Goal: Task Accomplishment & Management: Manage account settings

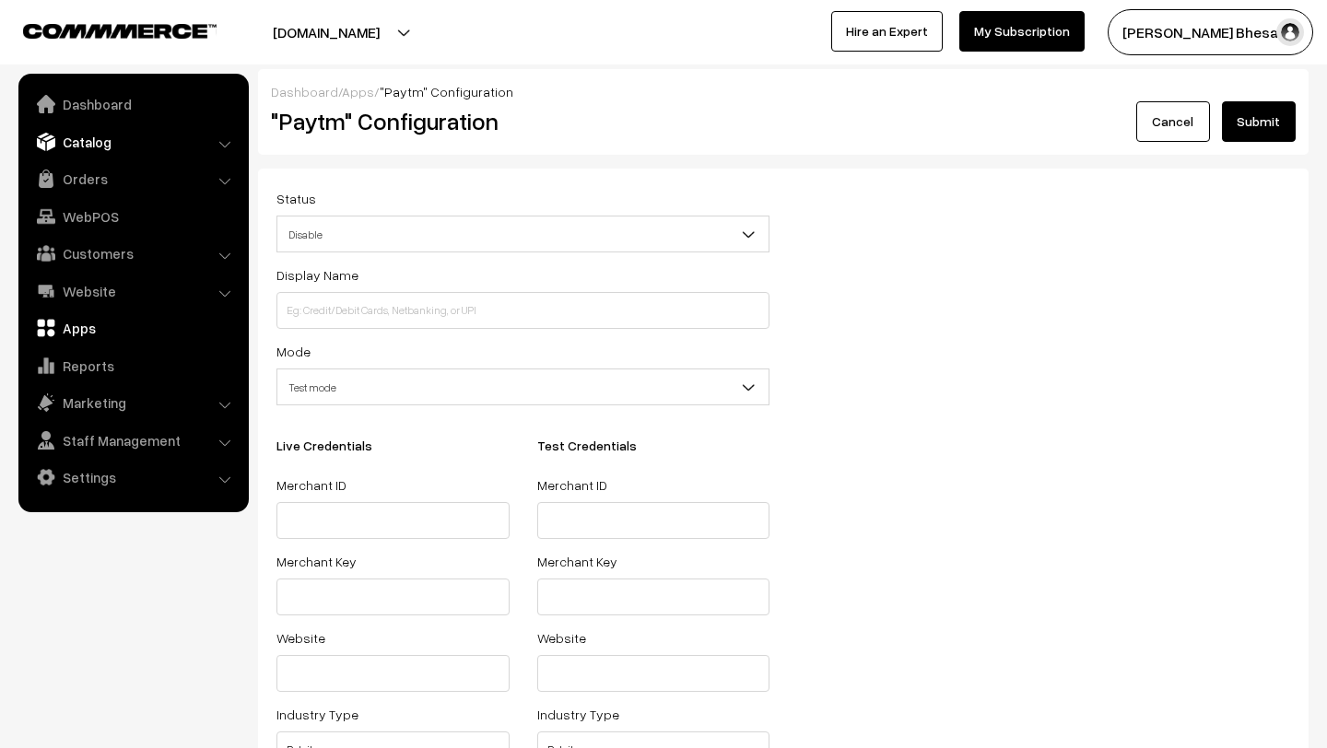
click at [84, 144] on link "Catalog" at bounding box center [132, 141] width 219 height 33
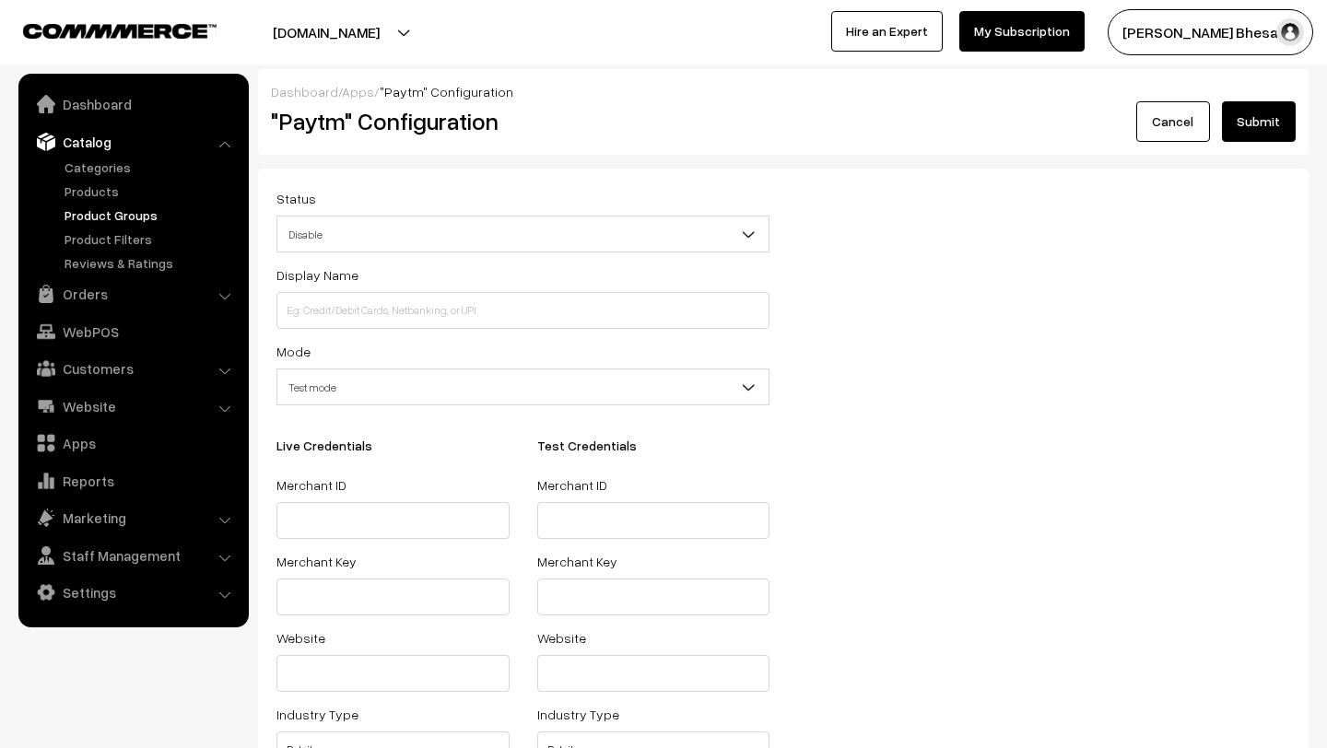
click at [93, 208] on link "Product Groups" at bounding box center [151, 215] width 182 height 19
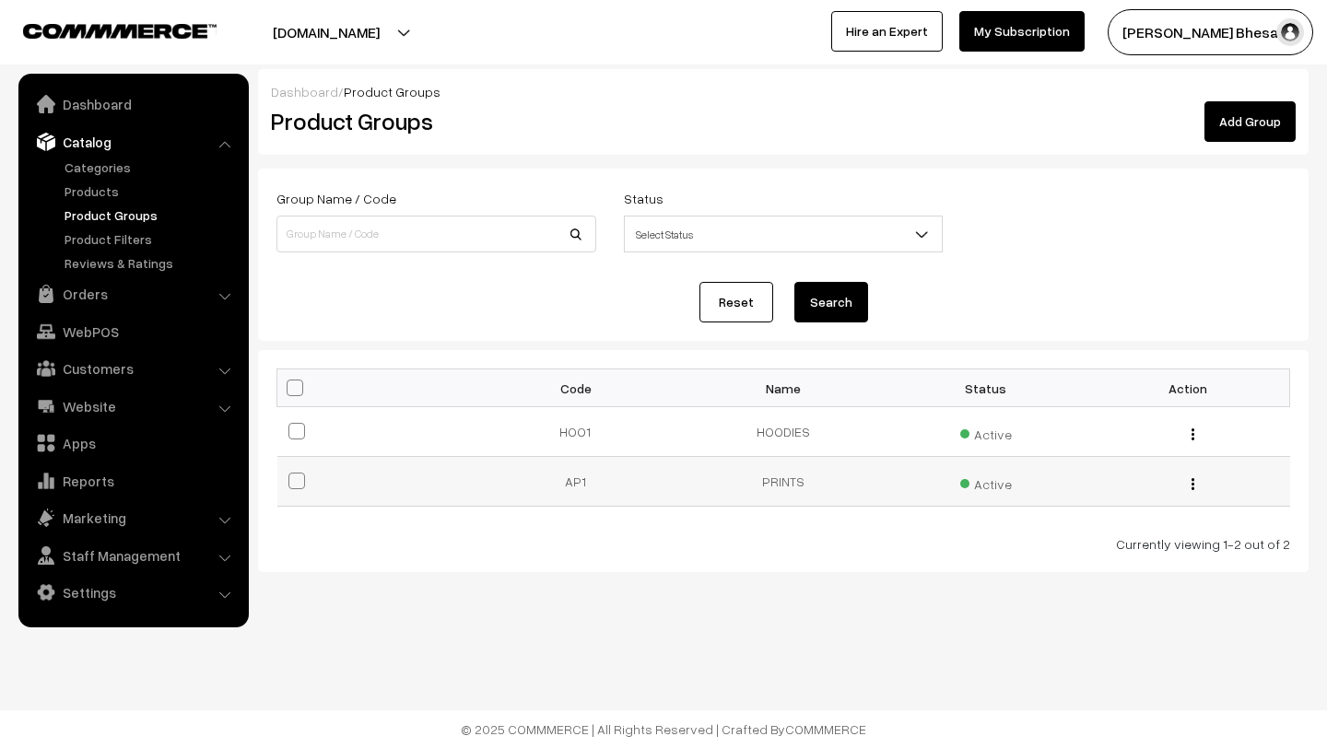
click at [1190, 486] on div "Edit Delete" at bounding box center [1189, 481] width 181 height 19
click at [1193, 487] on img "button" at bounding box center [1193, 484] width 3 height 12
click at [1130, 499] on link "Edit" at bounding box center [1110, 509] width 157 height 41
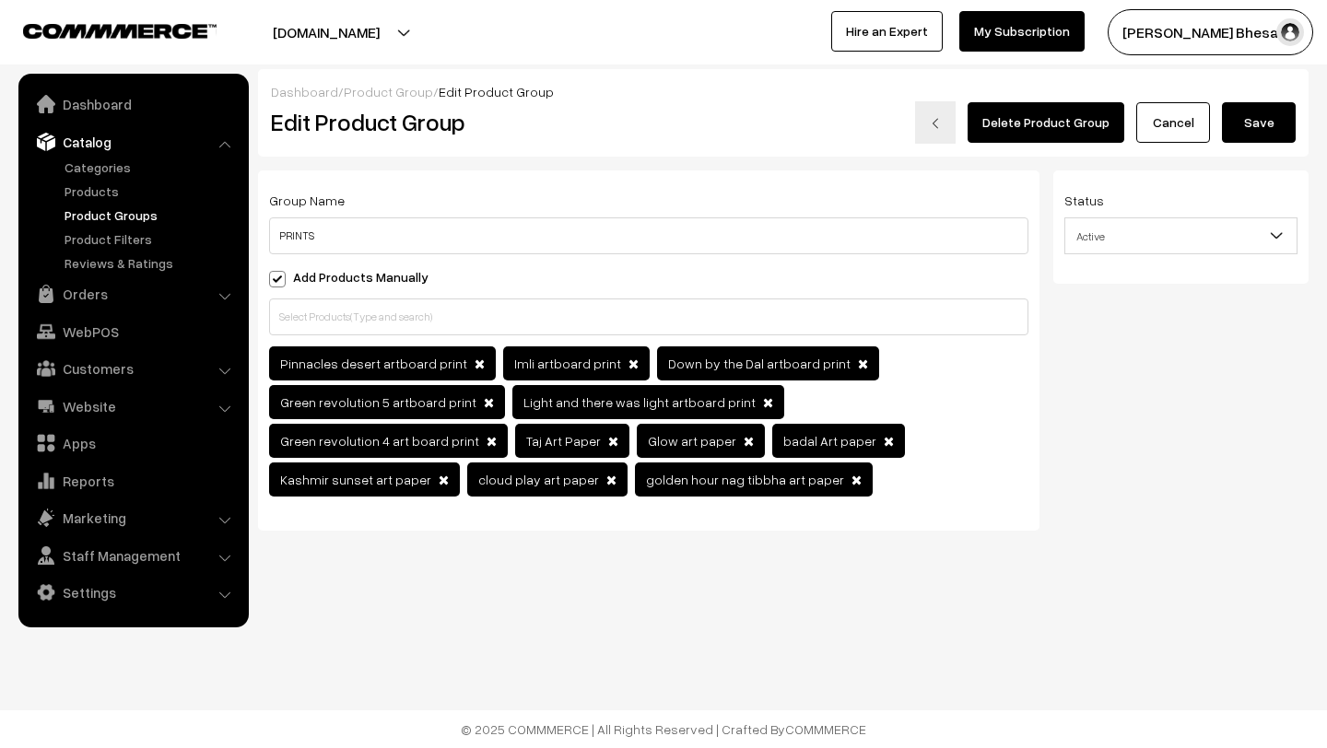
click at [484, 402] on span at bounding box center [489, 402] width 10 height 13
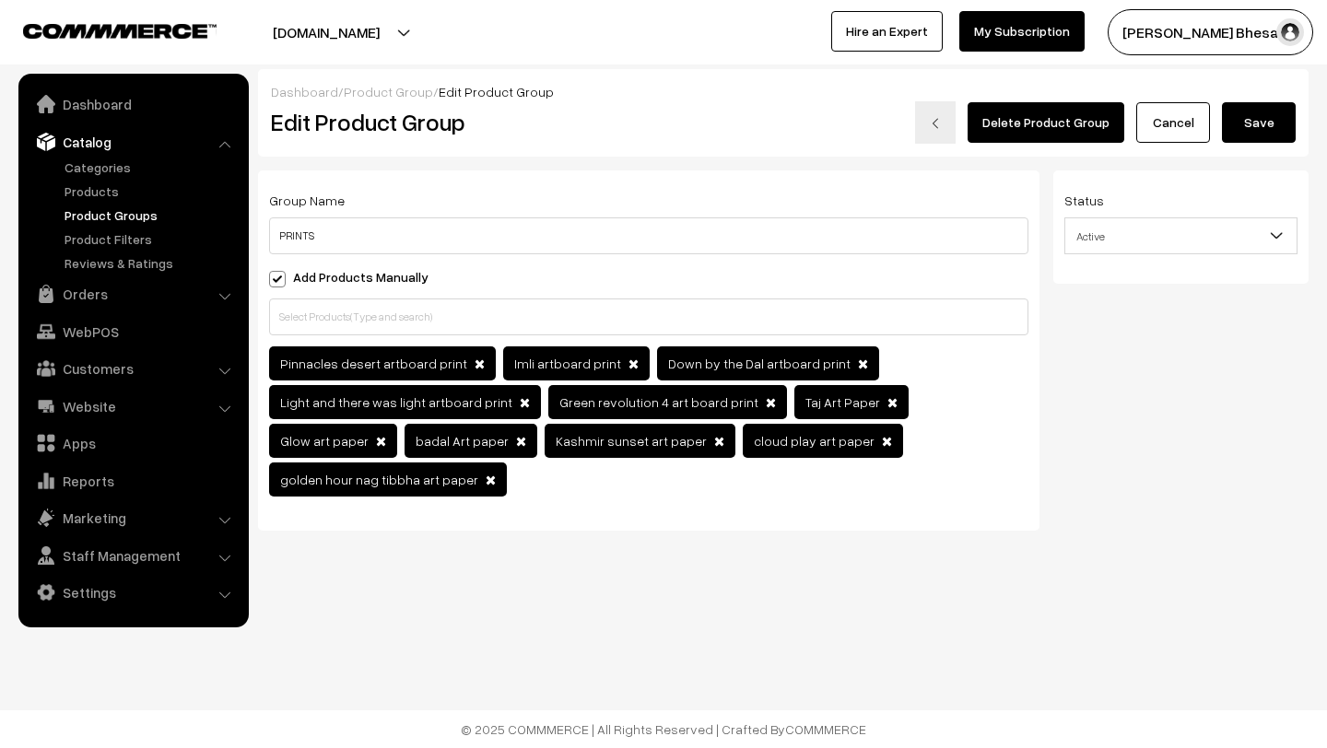
click at [766, 404] on span at bounding box center [771, 402] width 10 height 13
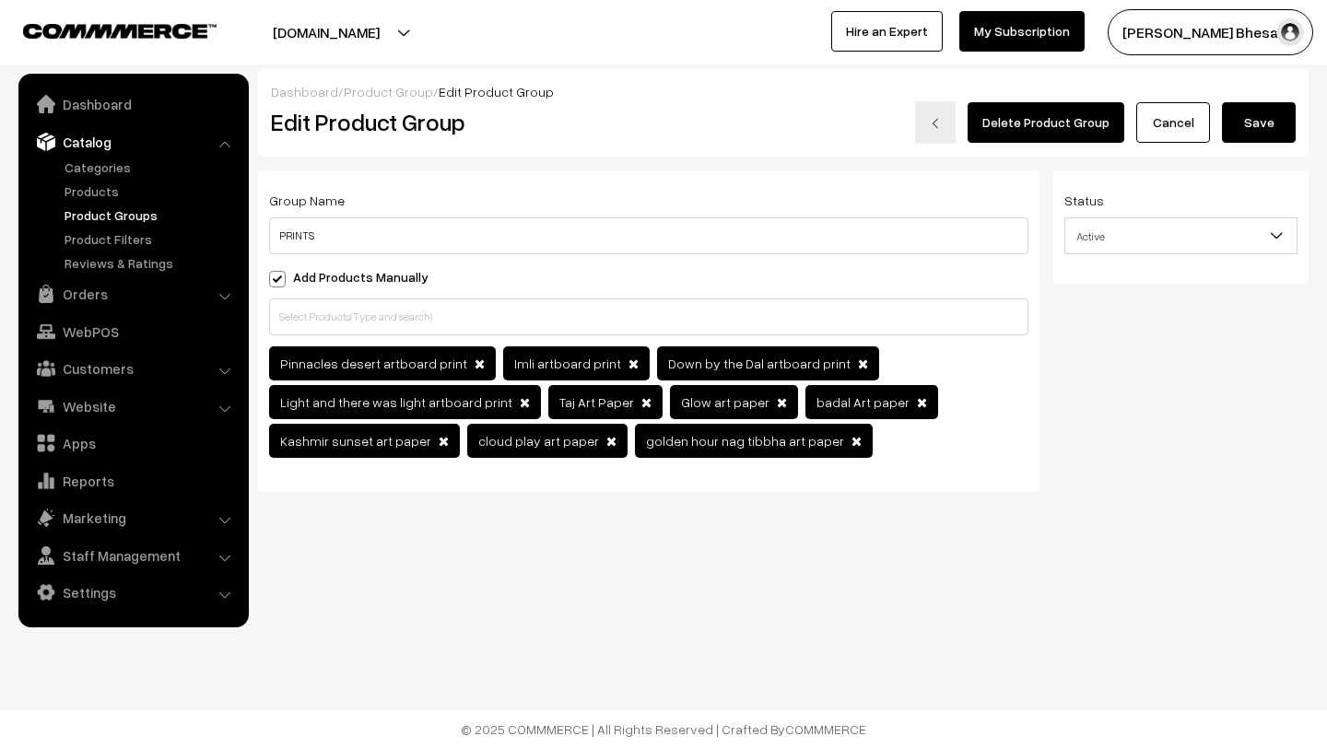
click at [520, 405] on span at bounding box center [525, 402] width 10 height 13
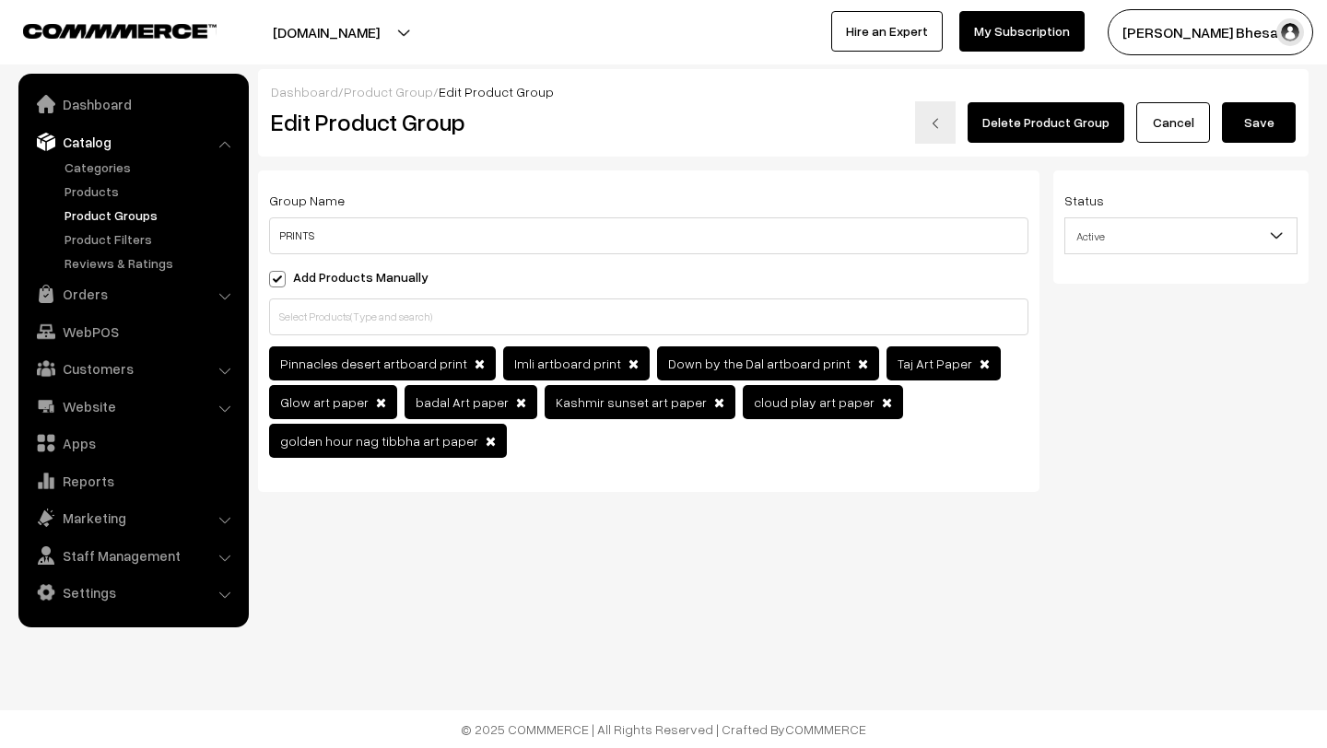
click at [629, 363] on span at bounding box center [634, 364] width 10 height 13
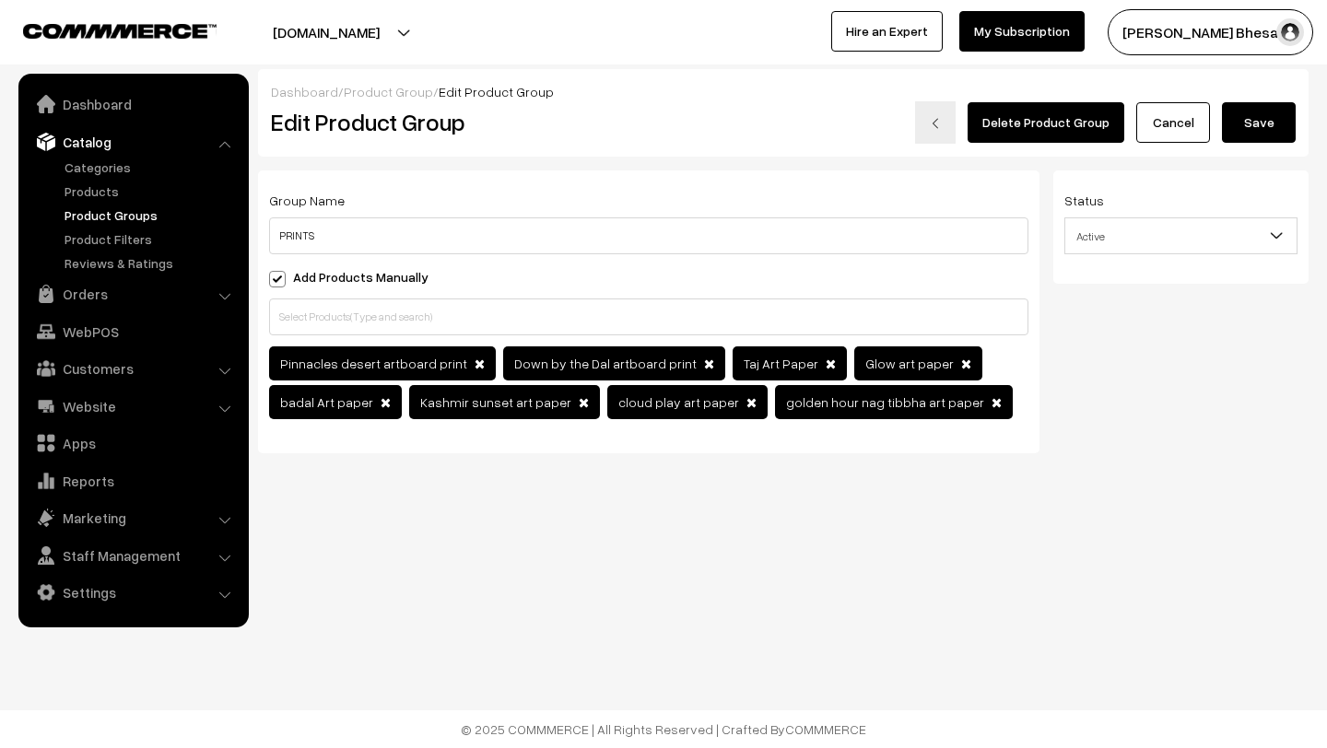
click at [1264, 134] on button "Save" at bounding box center [1259, 122] width 74 height 41
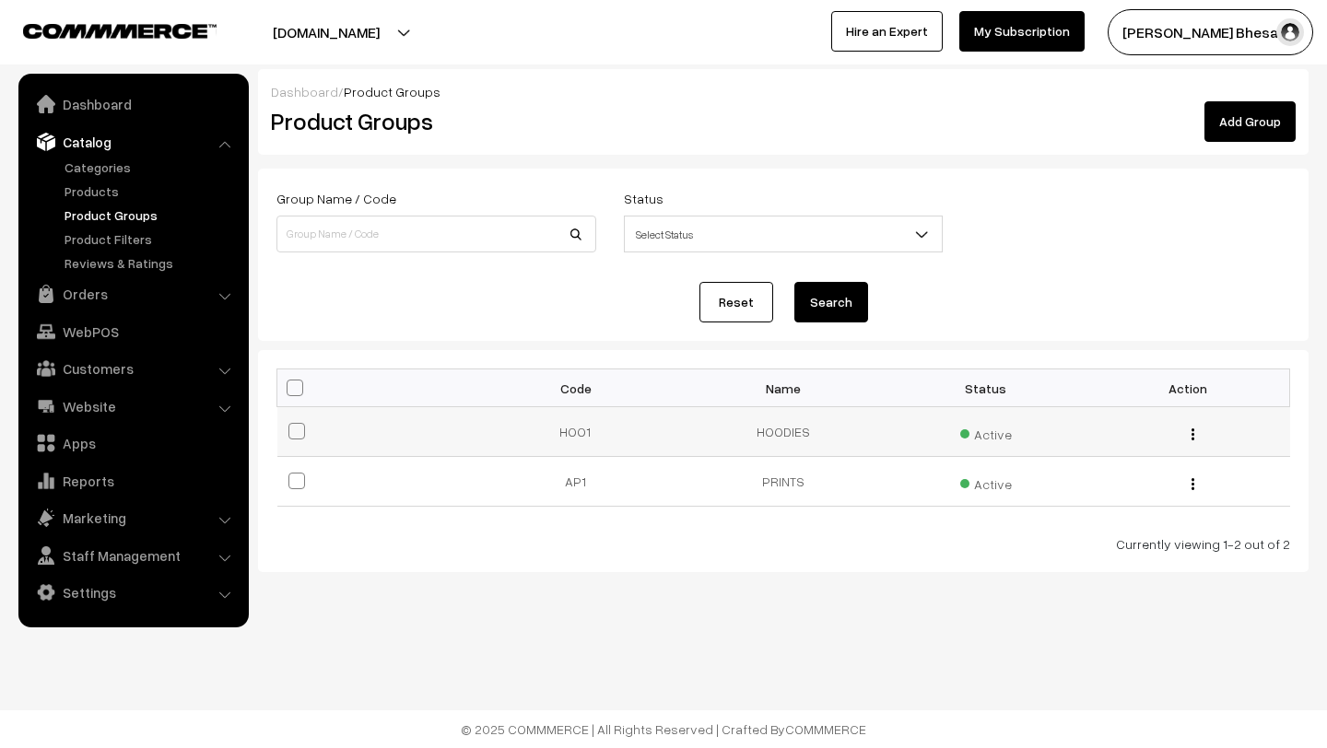
click at [1192, 431] on img "button" at bounding box center [1193, 435] width 3 height 12
click at [1142, 468] on link "Edit" at bounding box center [1110, 460] width 157 height 41
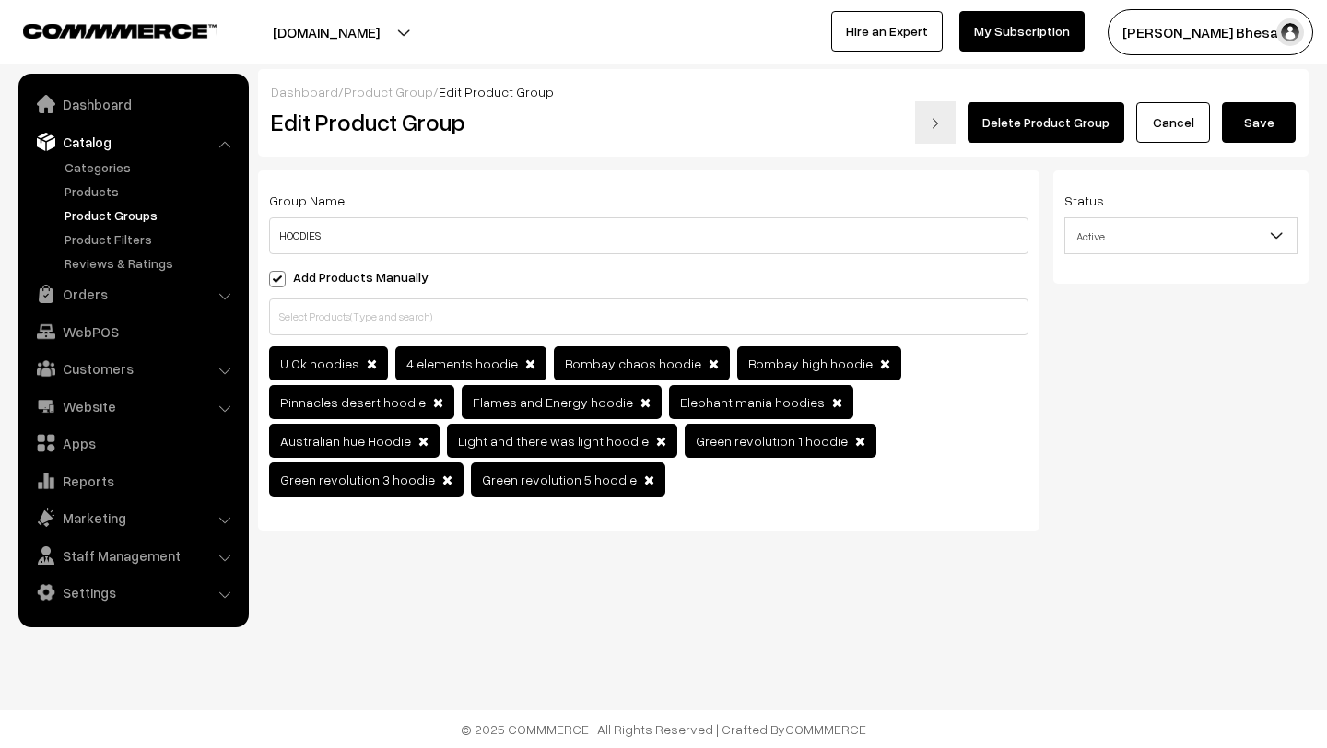
click at [367, 367] on span at bounding box center [372, 364] width 10 height 13
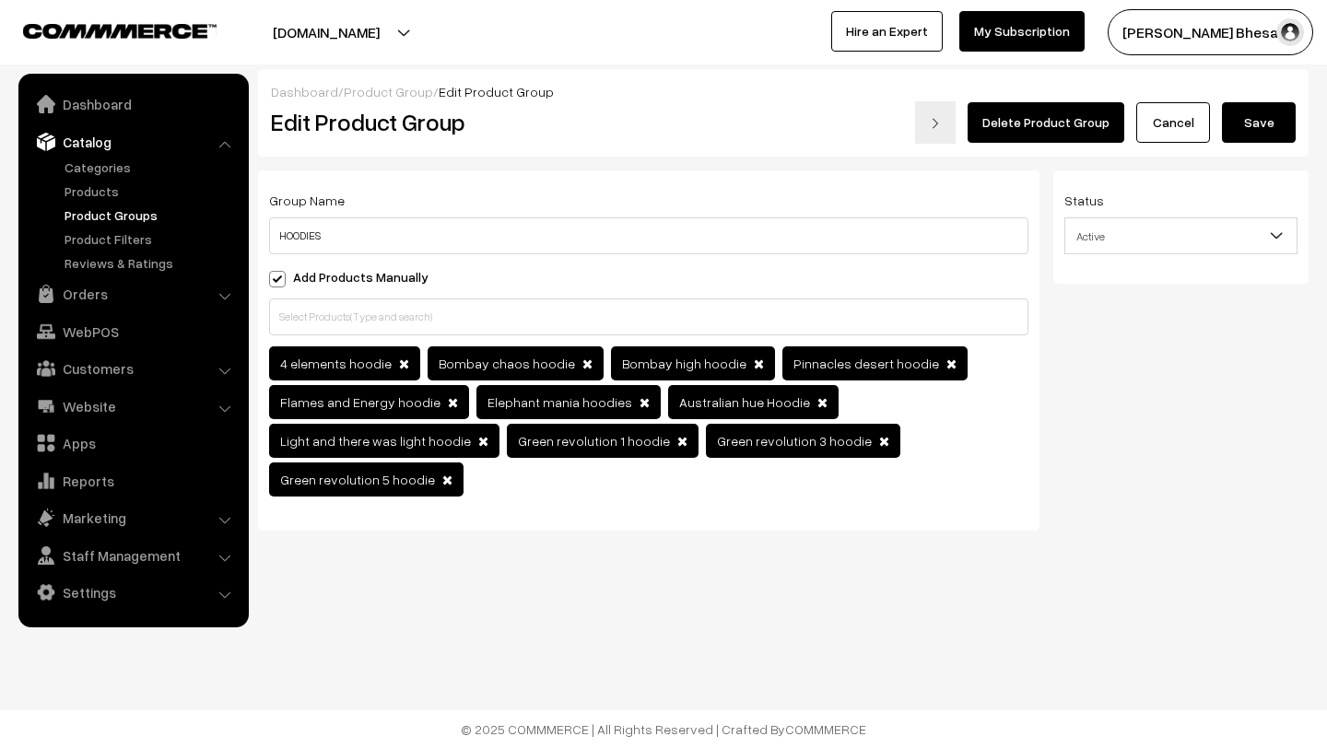
click at [946, 360] on span at bounding box center [951, 364] width 10 height 13
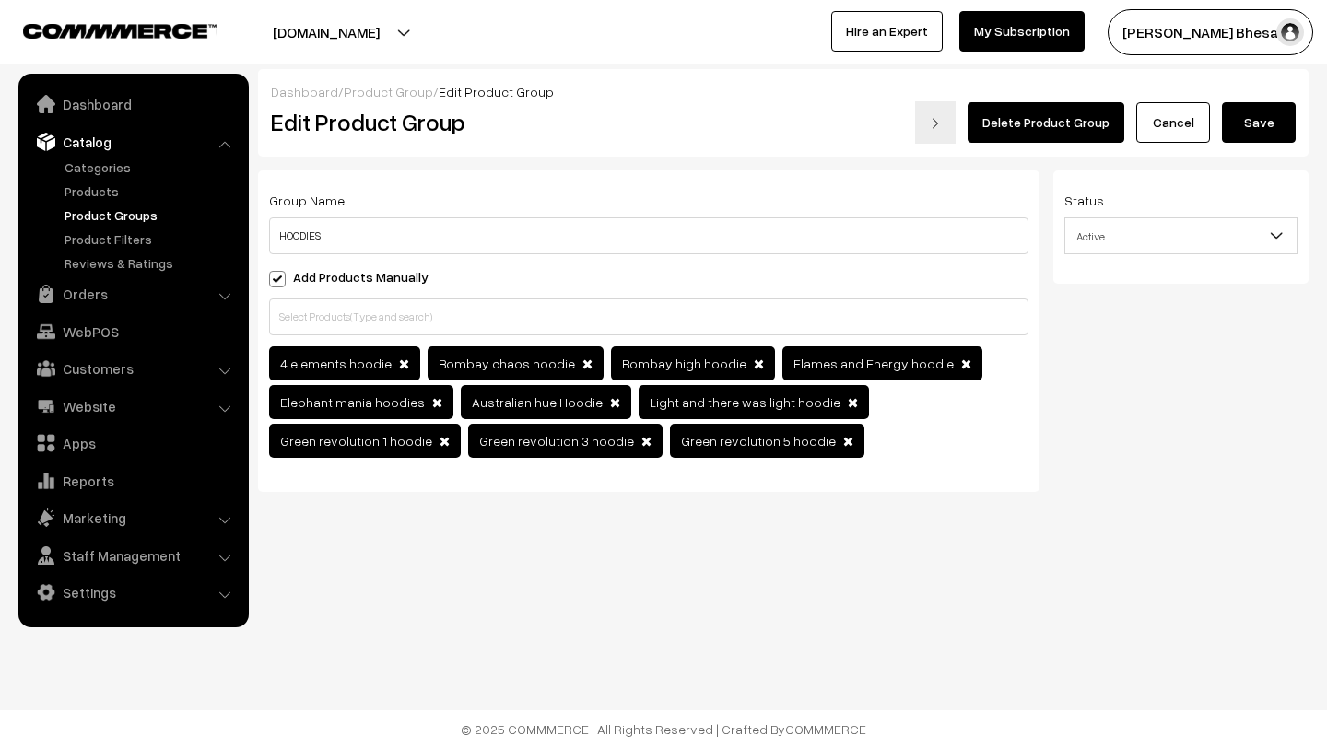
click at [848, 406] on span at bounding box center [853, 402] width 10 height 13
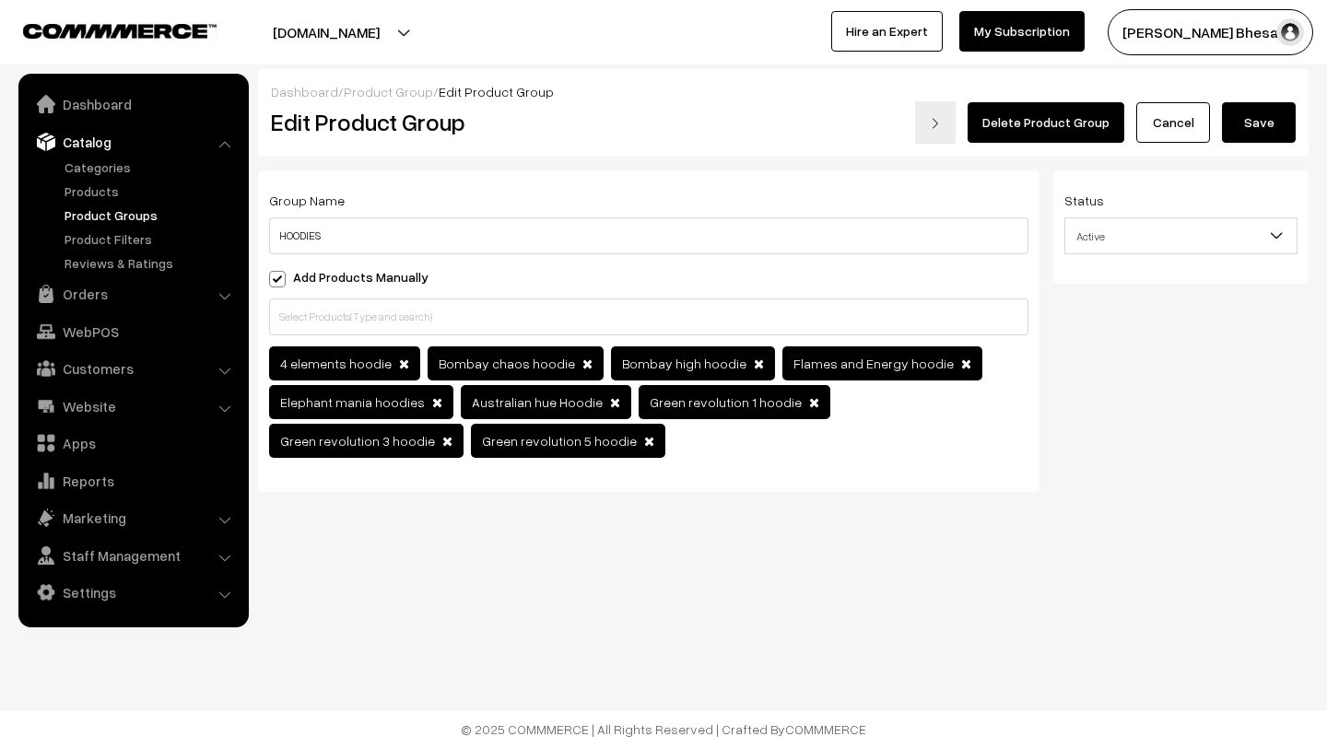
click at [809, 402] on span at bounding box center [814, 402] width 10 height 13
click at [812, 402] on span at bounding box center [817, 402] width 10 height 13
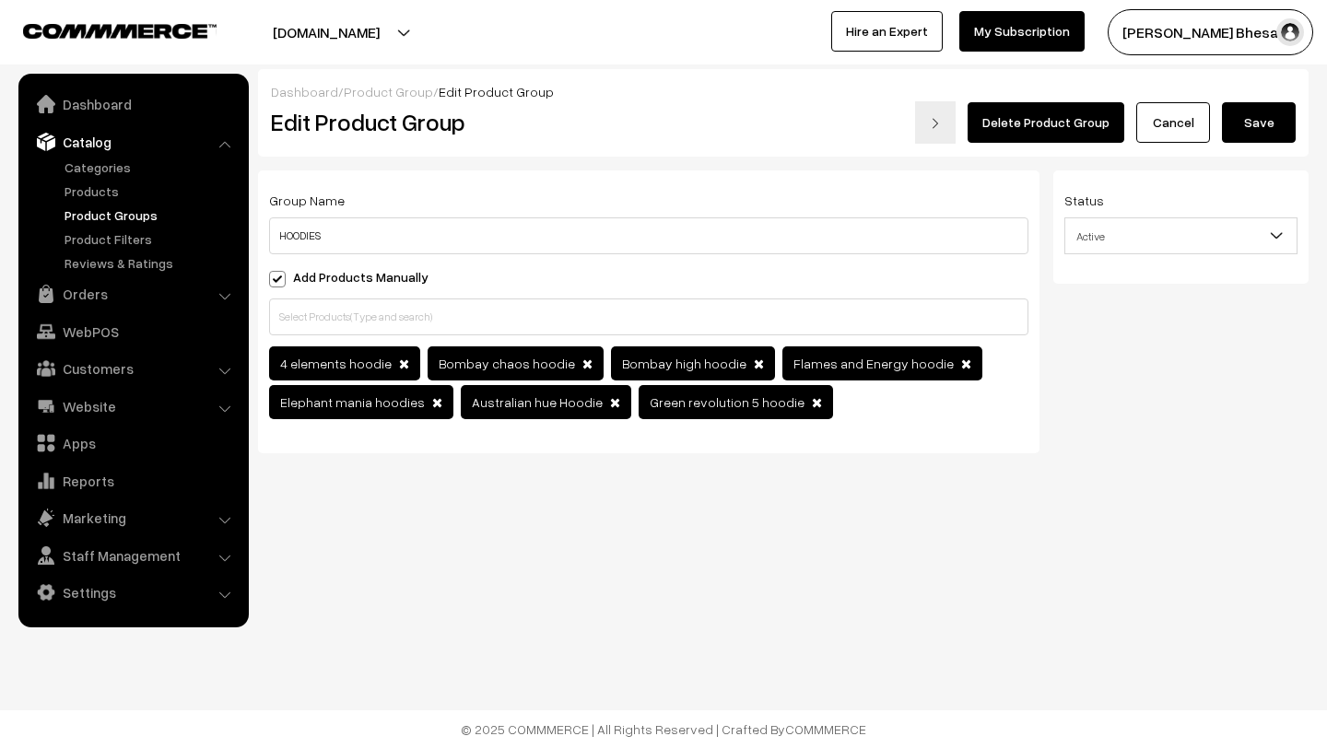
click at [1266, 131] on button "Save" at bounding box center [1259, 122] width 74 height 41
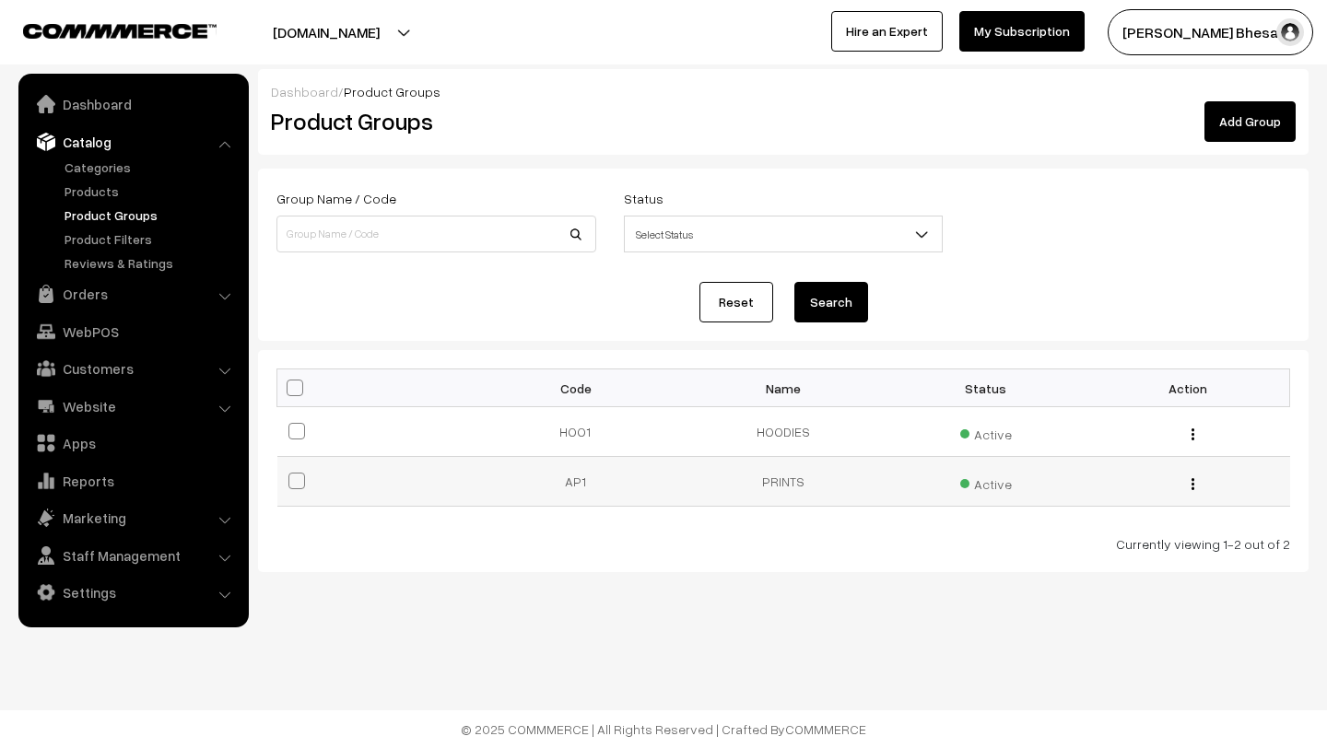
click at [1192, 483] on img "button" at bounding box center [1193, 484] width 3 height 12
click at [1114, 515] on link "Edit" at bounding box center [1110, 509] width 157 height 41
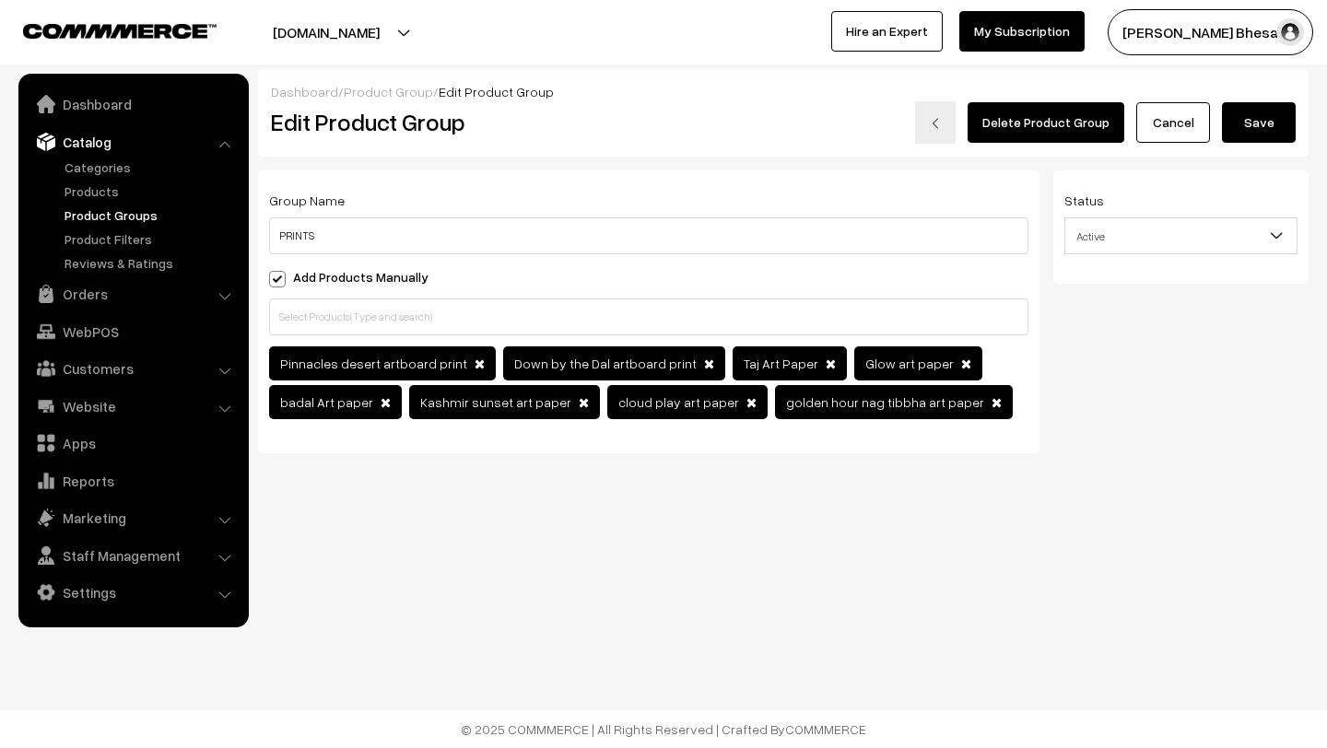
click at [381, 404] on span at bounding box center [386, 402] width 10 height 13
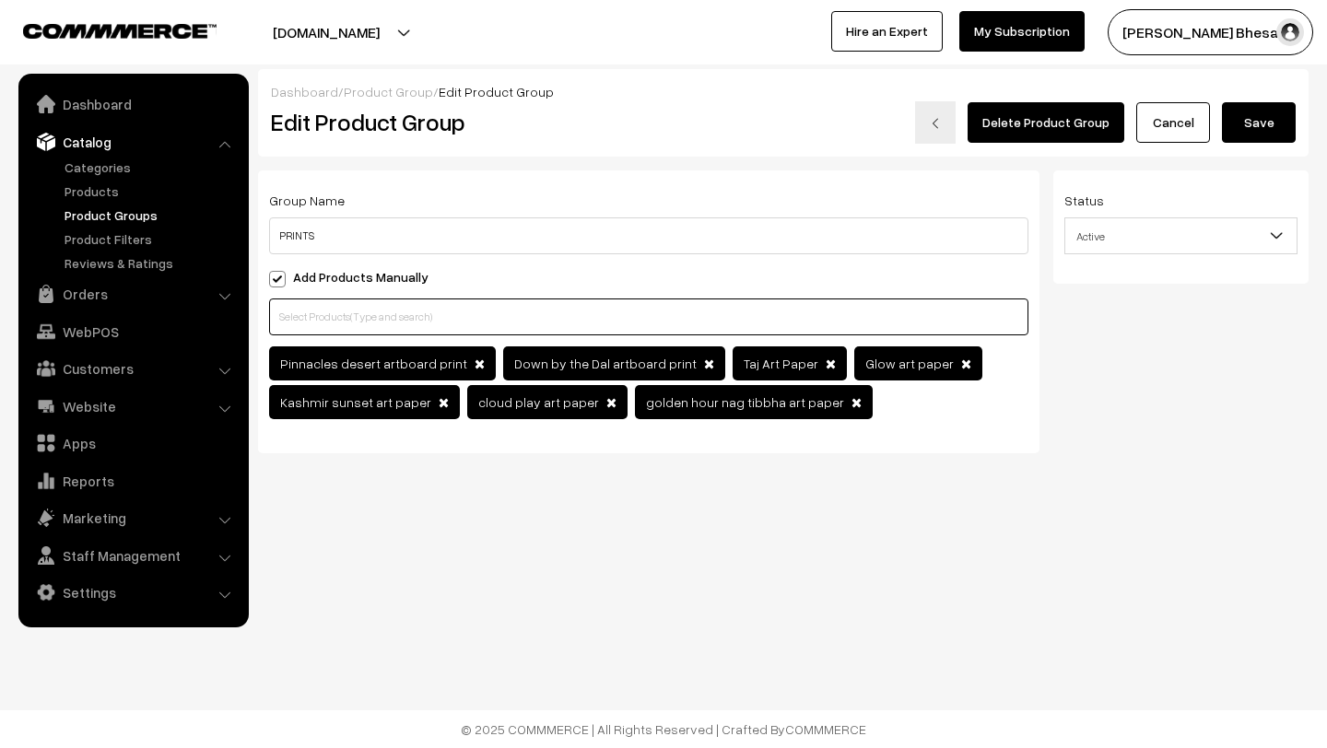
click at [293, 323] on input "text" at bounding box center [648, 317] width 759 height 37
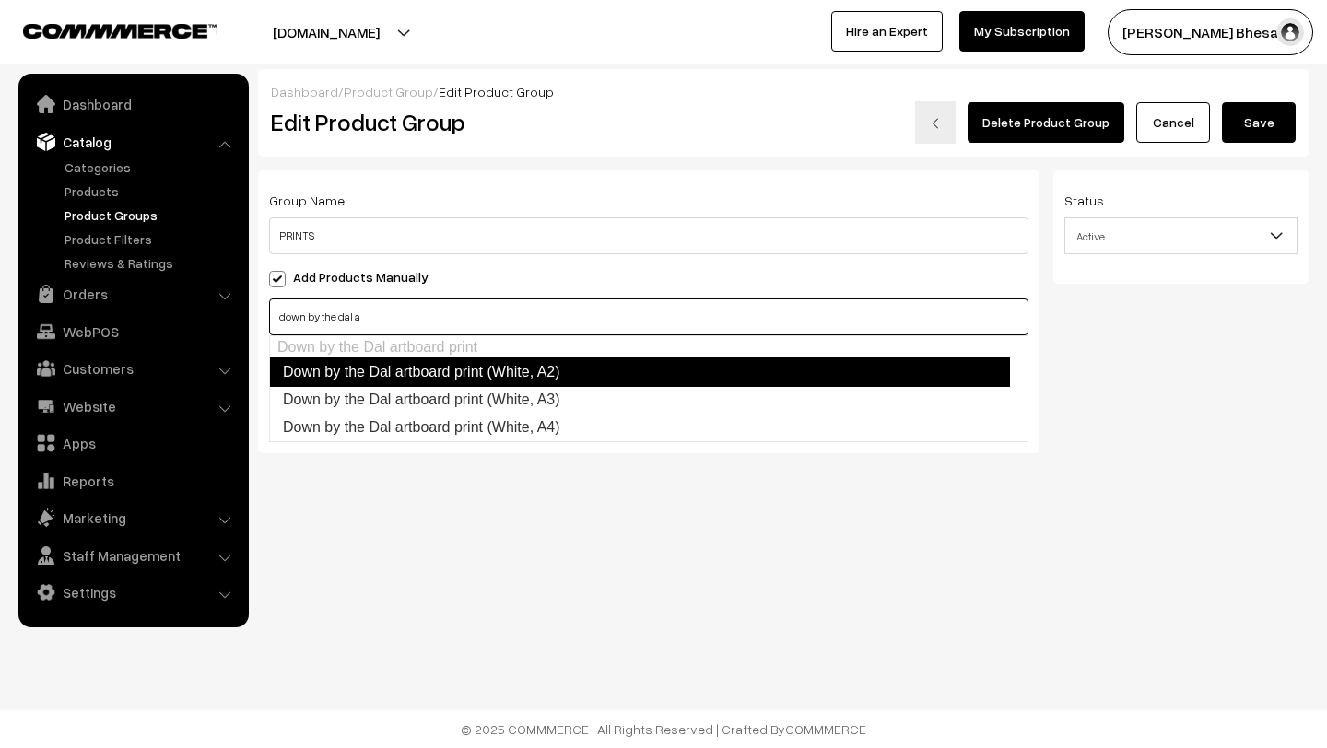
click at [323, 346] on ul "Down by the Dal artboard print Down by the Dal artboard print (White, A2) Down …" at bounding box center [648, 388] width 759 height 107
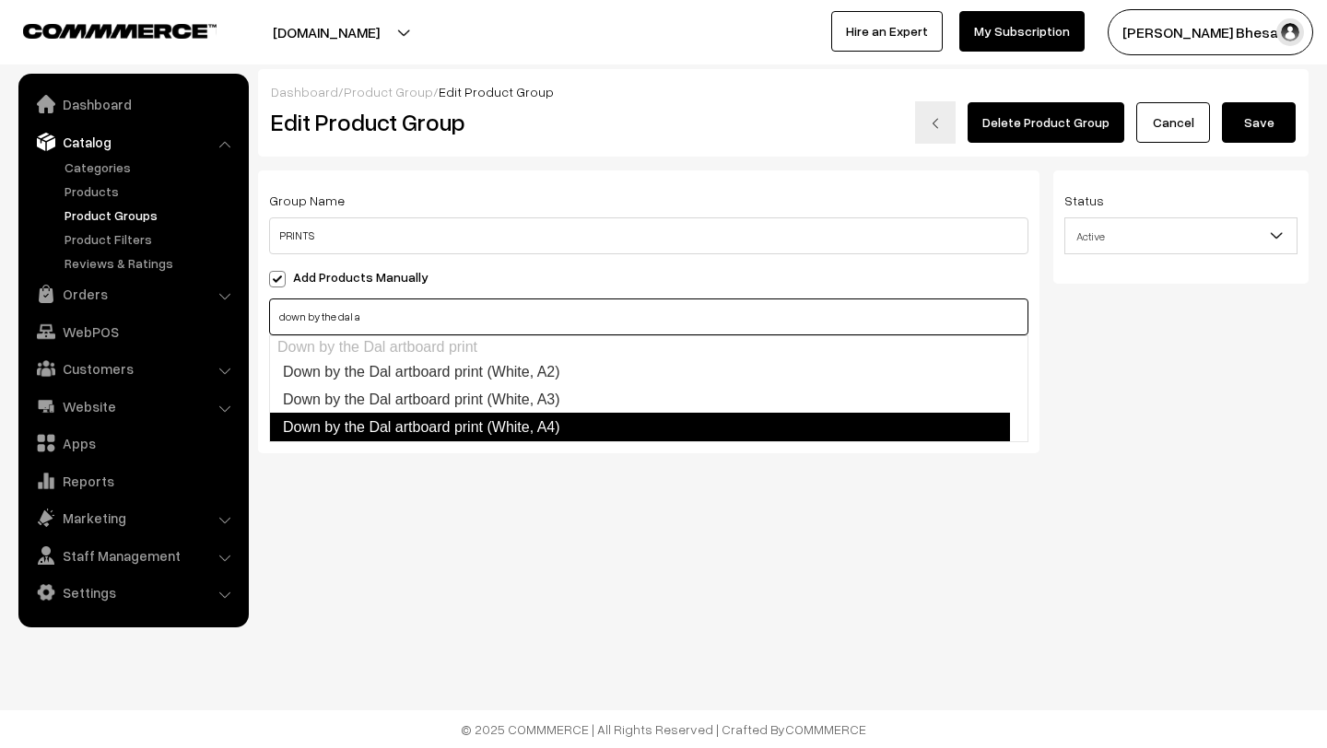
type input "down by the dal a"
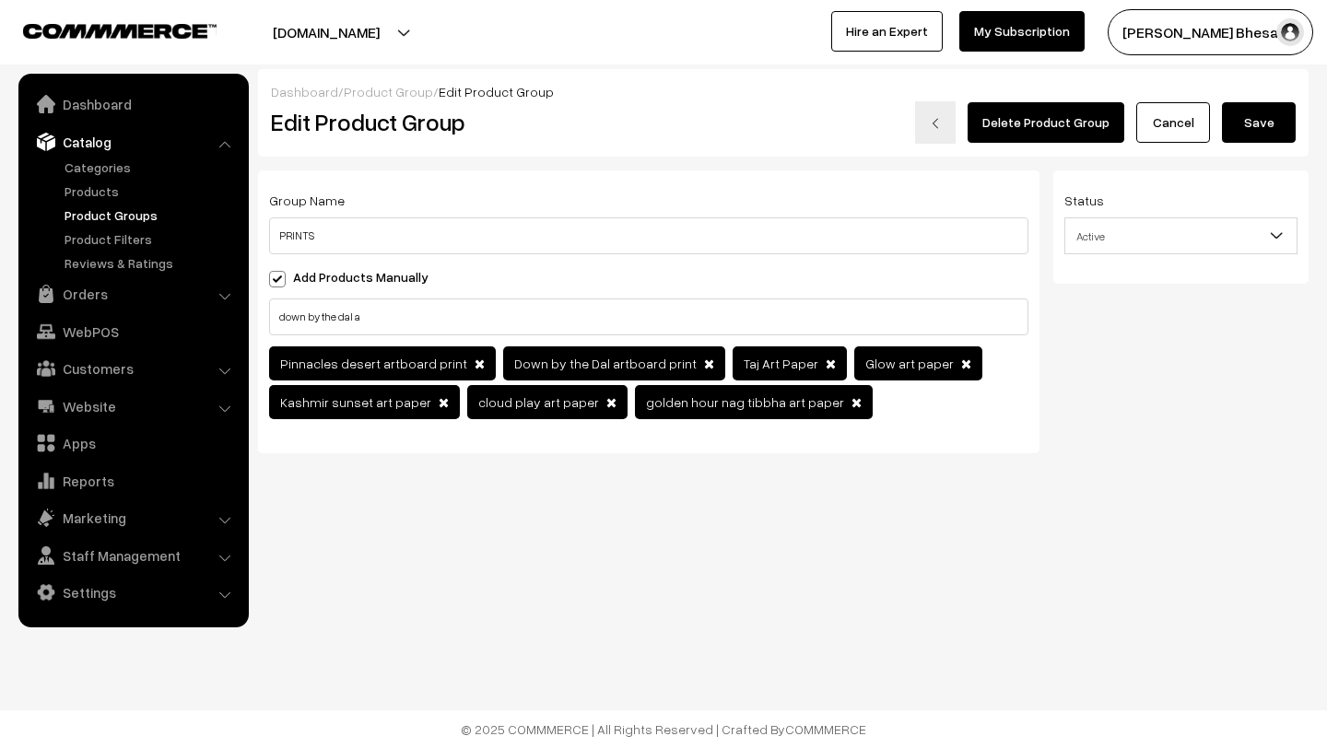
click at [477, 557] on div "Dashboard / Product Group / Edit Product Group Edit Product Group Delete Produc…" at bounding box center [663, 286] width 1327 height 573
click at [392, 317] on input "down by the dal a" at bounding box center [648, 317] width 759 height 37
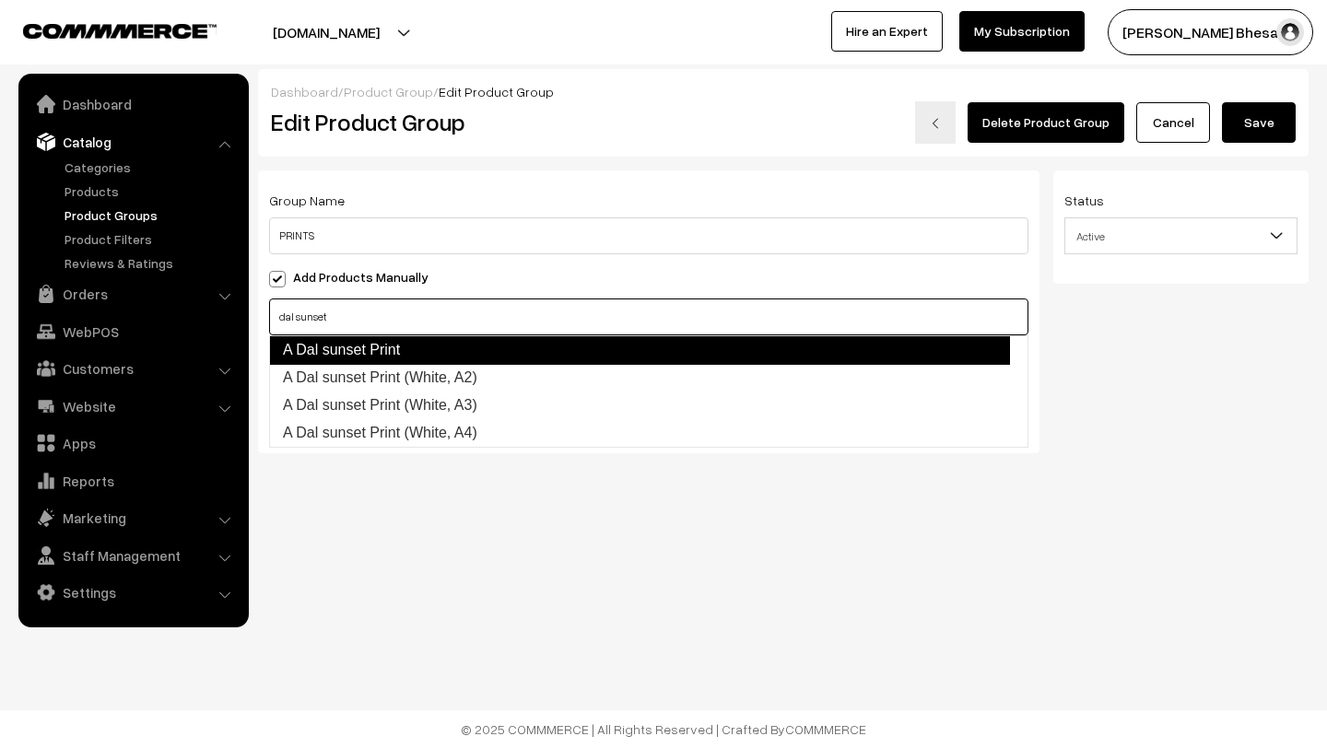
click at [411, 347] on link "A Dal sunset Print" at bounding box center [639, 349] width 741 height 29
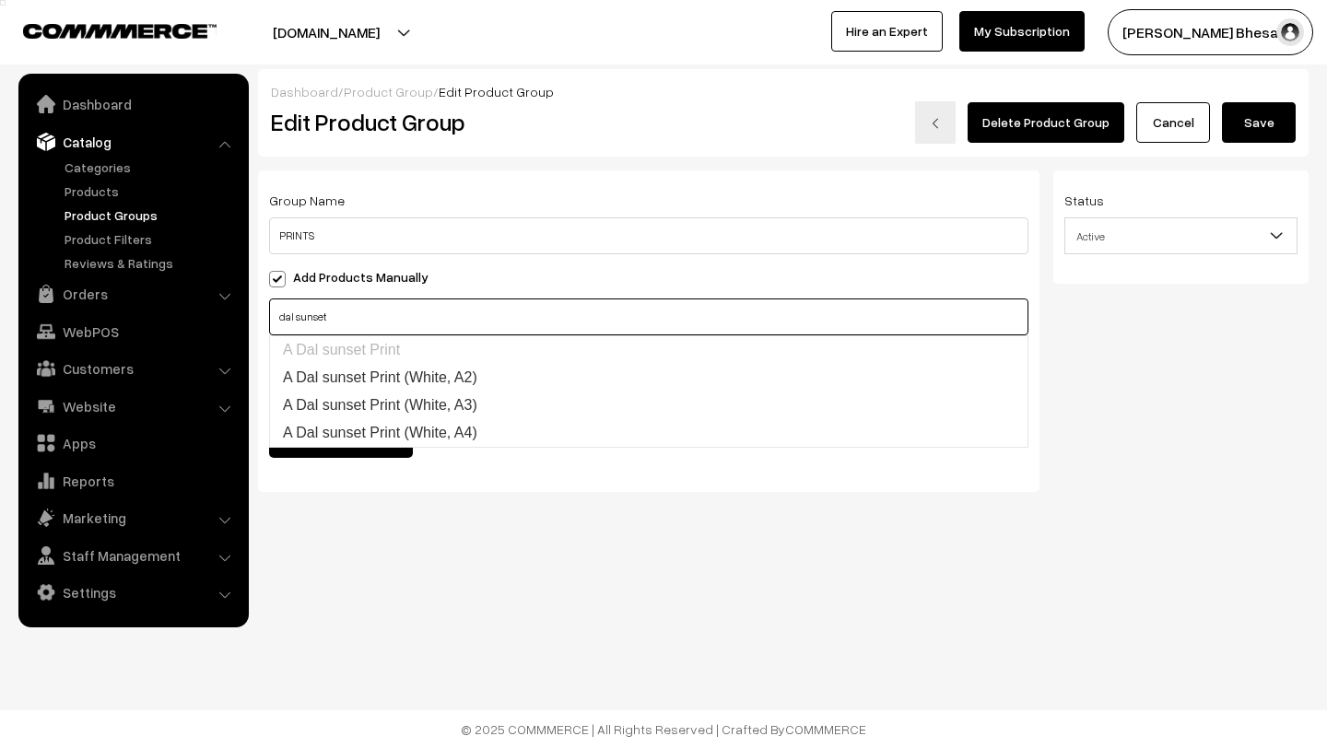
type input "dal sunset"
click at [505, 499] on div "Dashboard / Product Group / Edit Product Group Edit Product Group Delete Produc…" at bounding box center [663, 306] width 1327 height 612
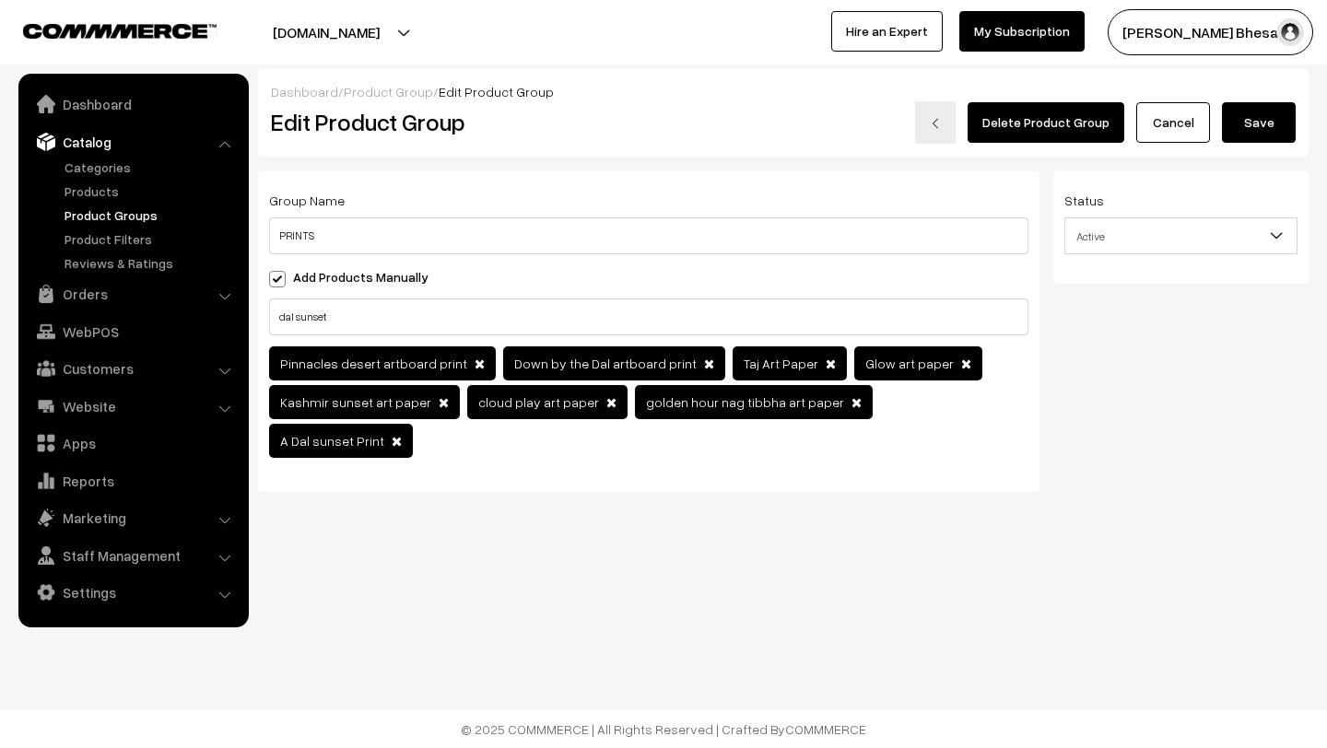
click at [475, 363] on span at bounding box center [480, 364] width 10 height 13
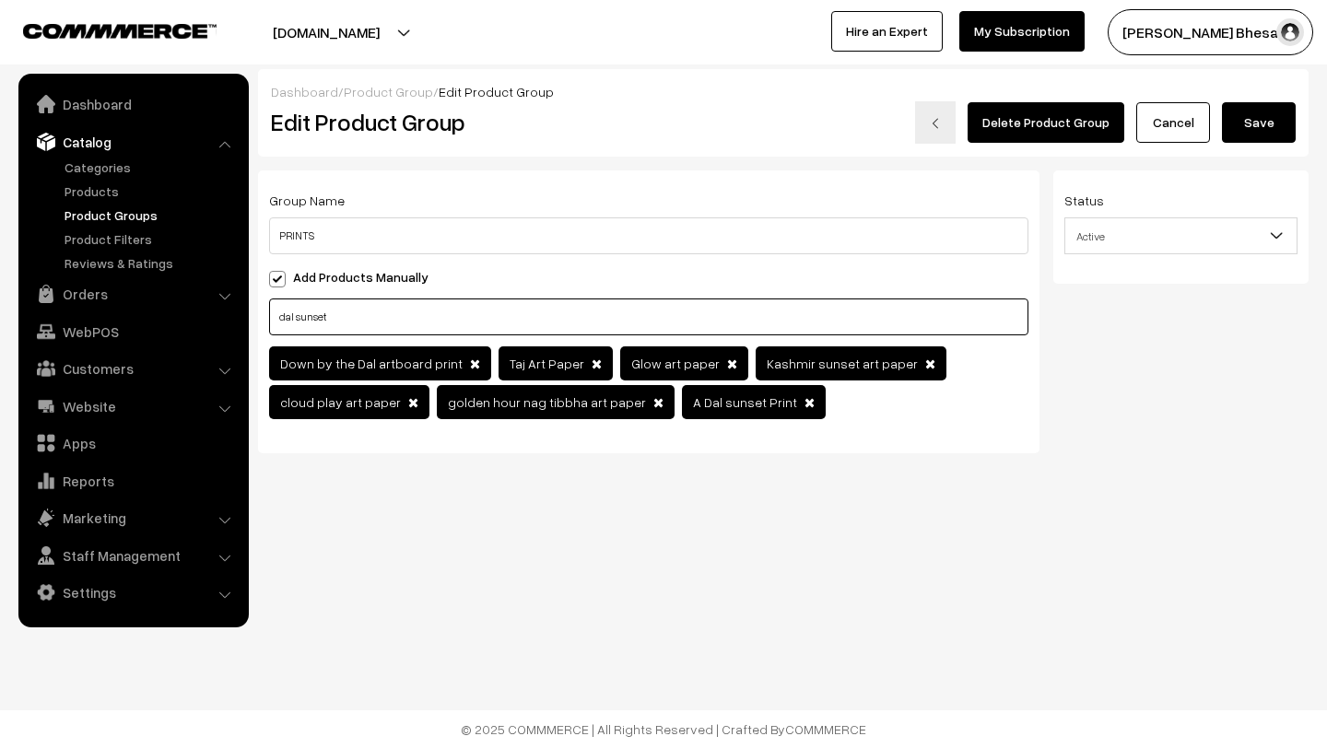
click at [381, 318] on input "dal sunset" at bounding box center [648, 317] width 759 height 37
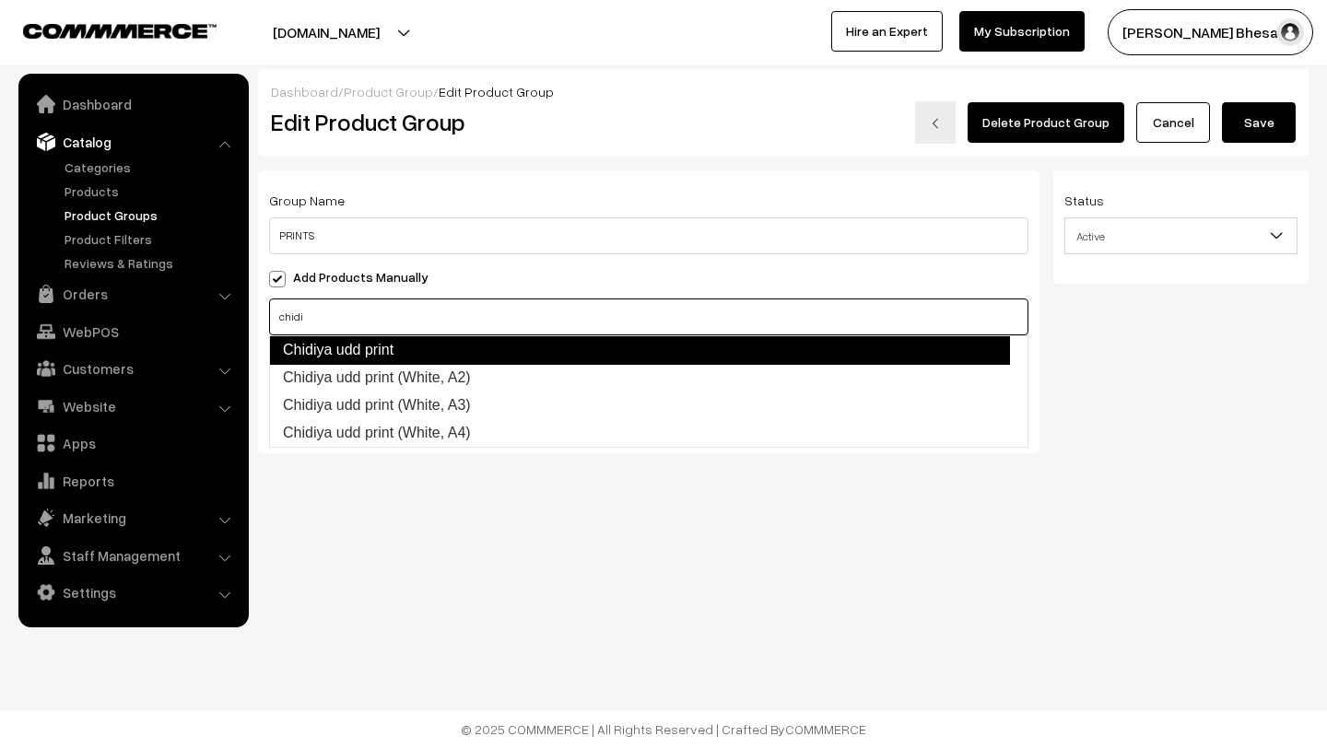
click at [401, 347] on link "Chidiya udd print" at bounding box center [639, 349] width 741 height 29
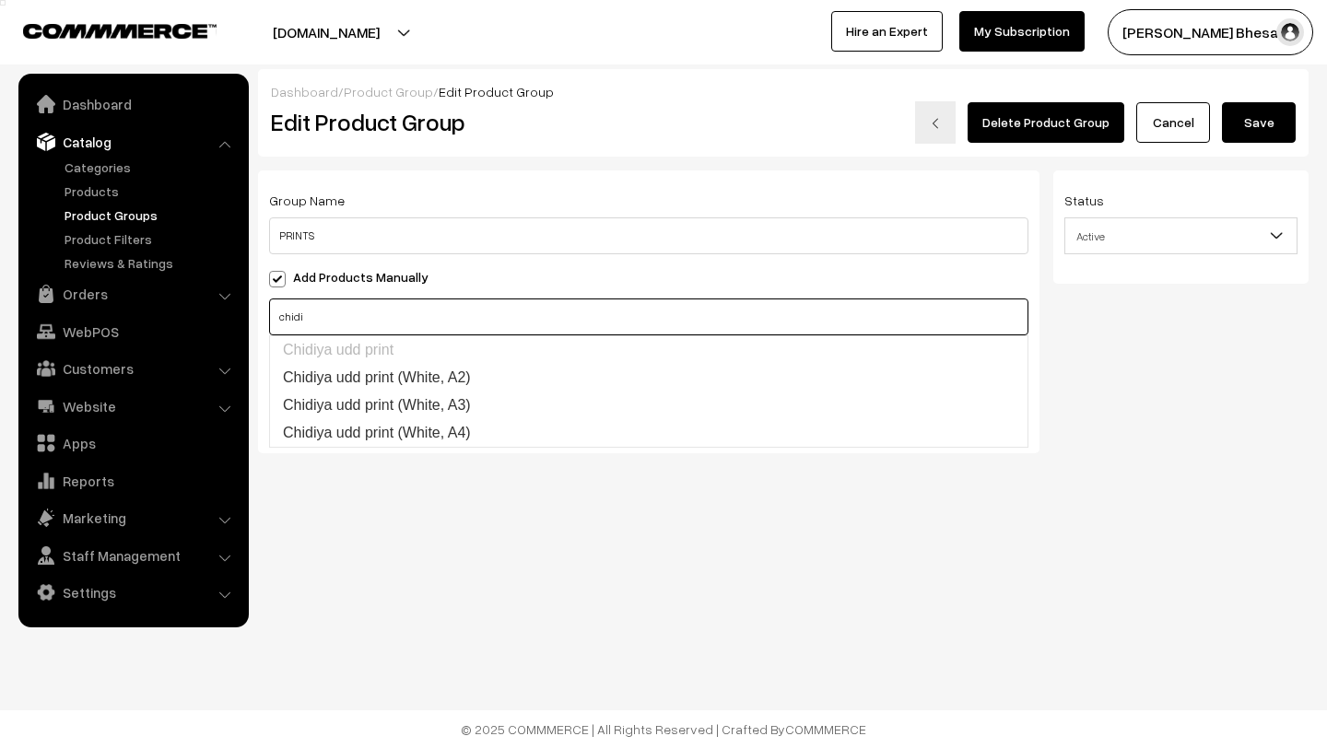
type input "chidi"
click at [1234, 135] on button "Save" at bounding box center [1259, 122] width 74 height 41
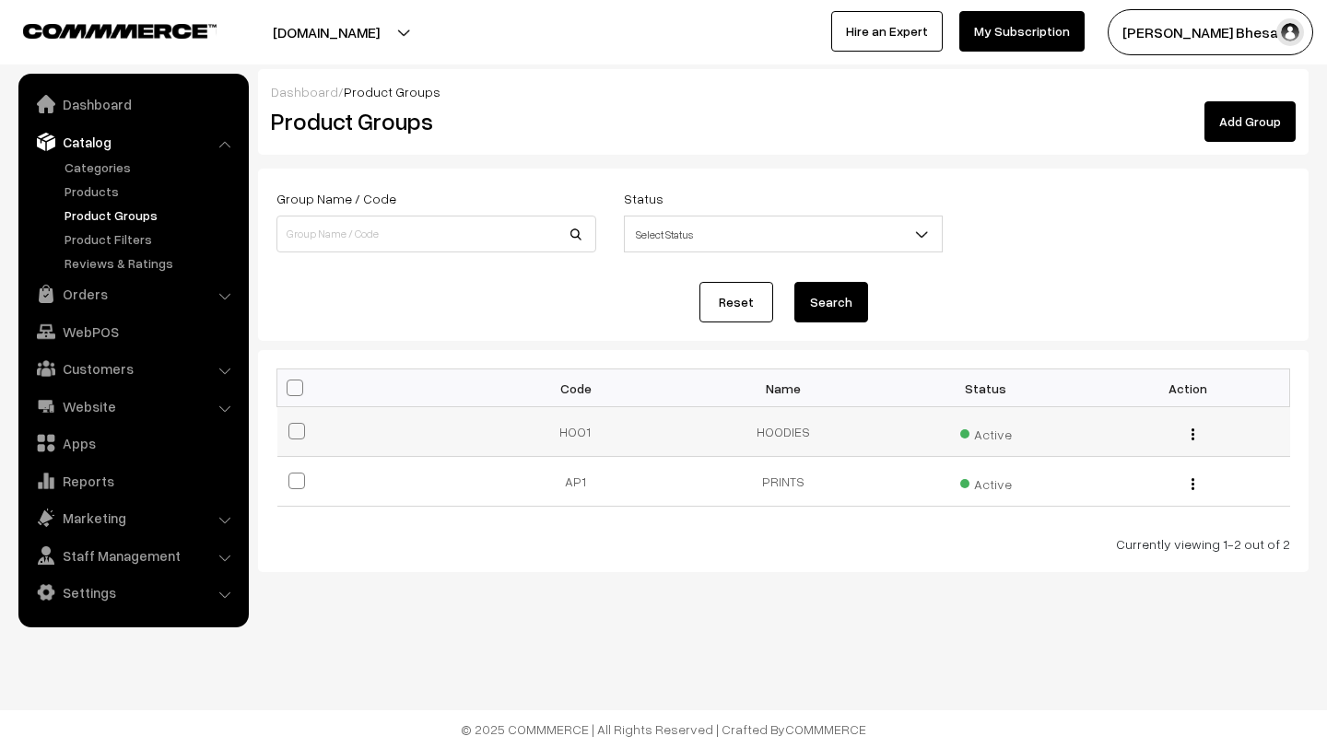
click at [1193, 433] on img "button" at bounding box center [1193, 435] width 3 height 12
click at [1077, 456] on link "Edit" at bounding box center [1110, 460] width 157 height 41
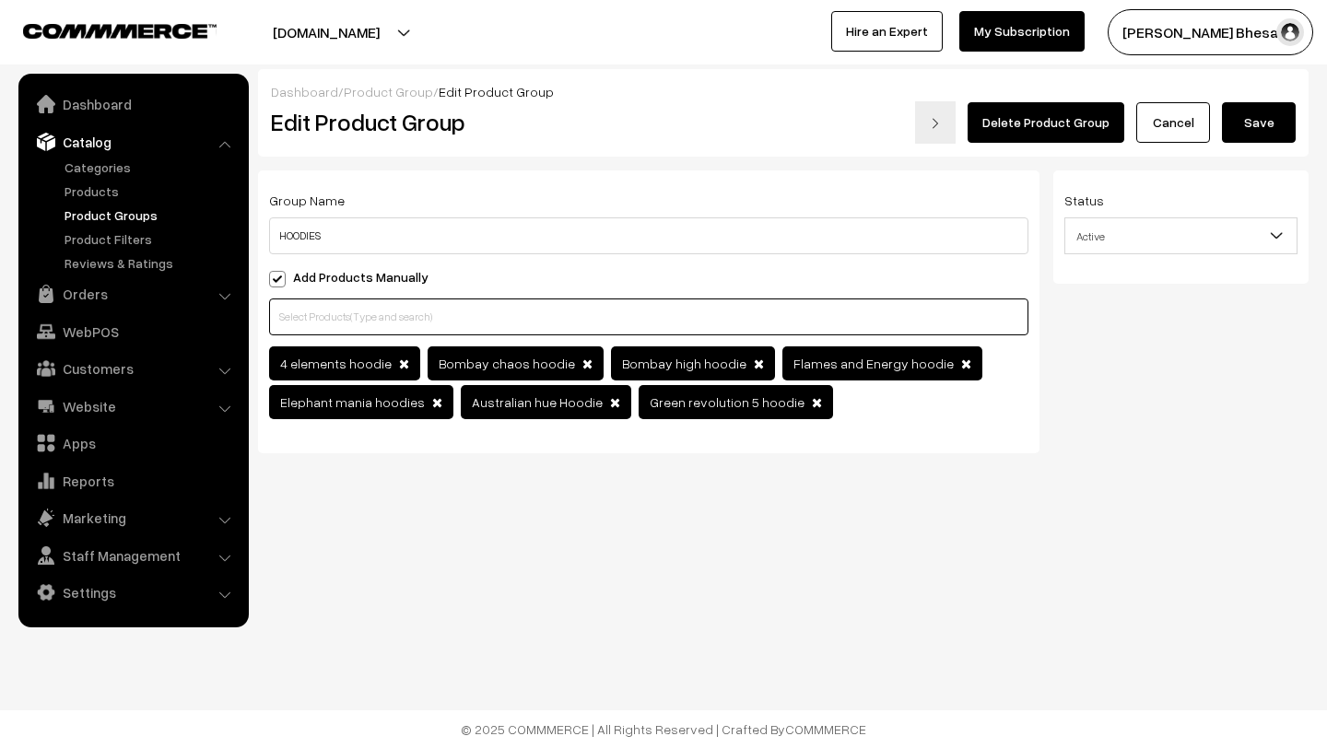
click at [349, 314] on input "text" at bounding box center [648, 317] width 759 height 37
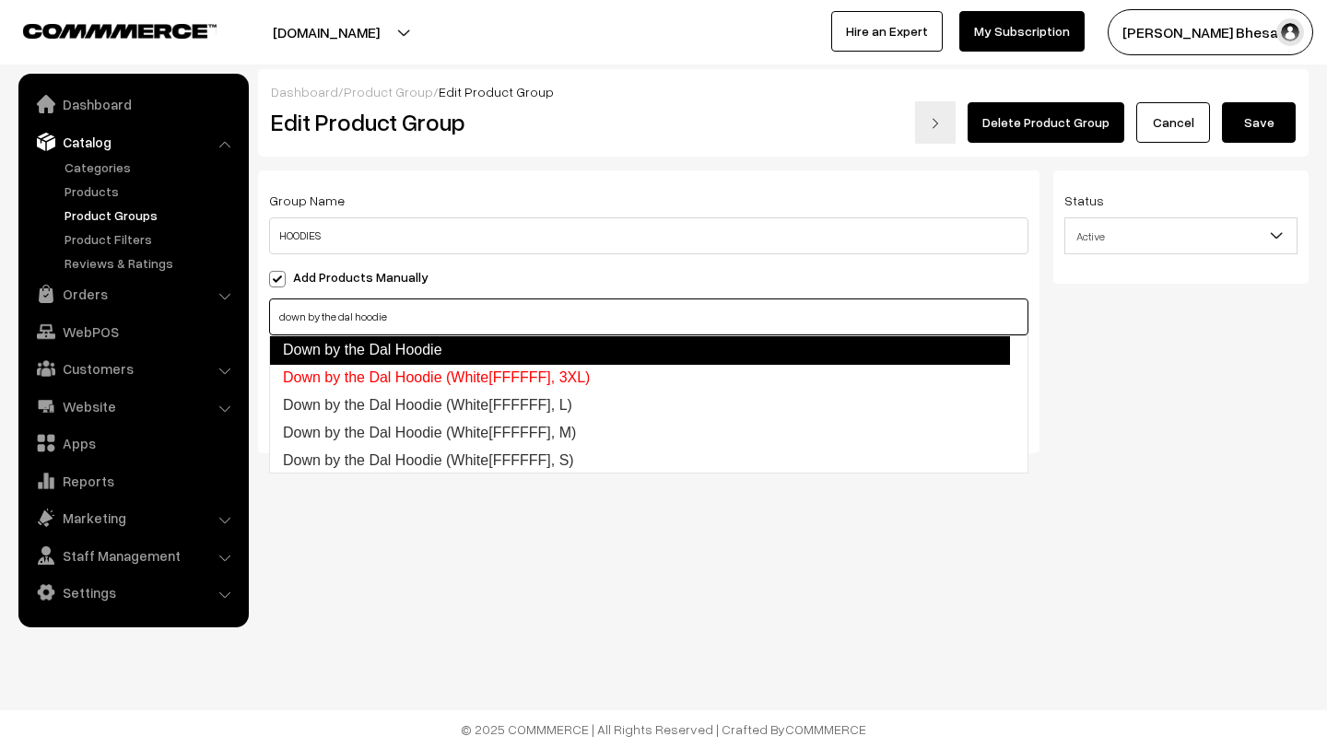
click at [395, 341] on link "Down by the Dal Hoodie" at bounding box center [639, 349] width 741 height 29
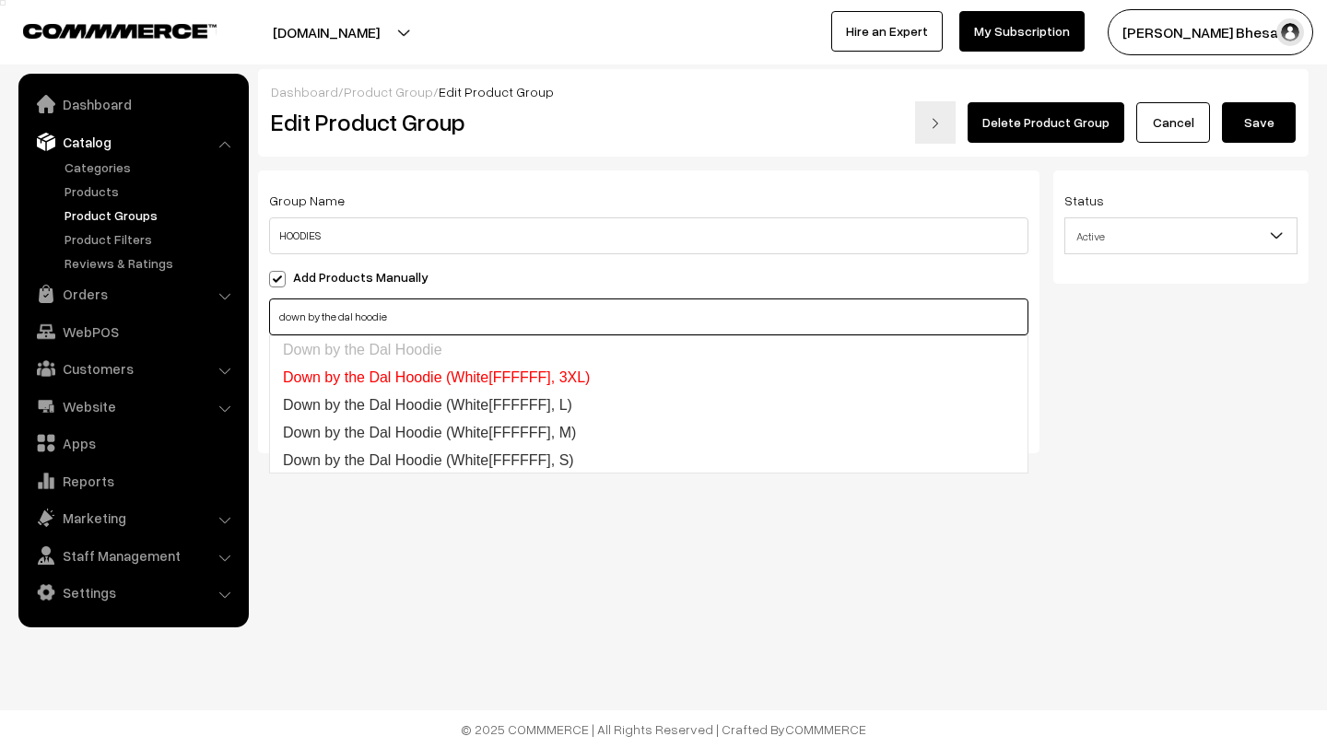
type input "down by the dal hoodie"
click at [1250, 119] on button "Save" at bounding box center [1259, 122] width 74 height 41
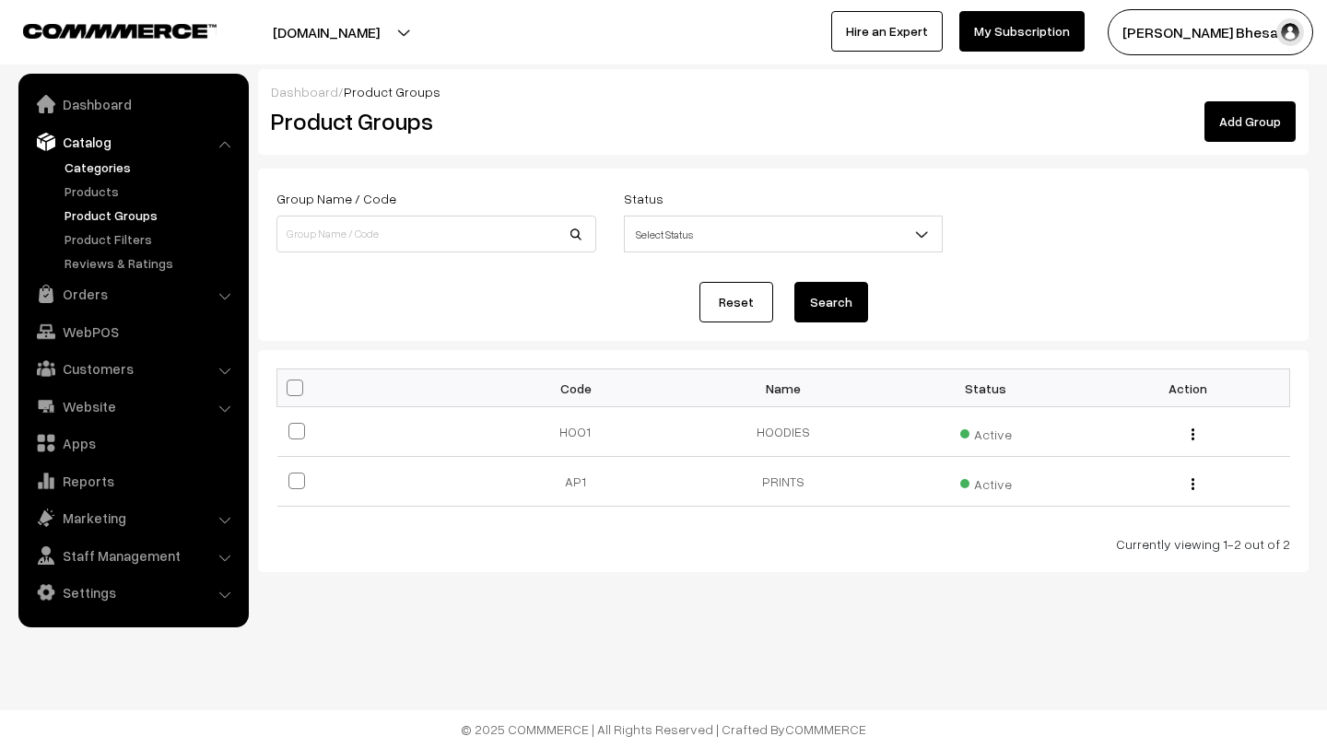
click at [120, 171] on link "Categories" at bounding box center [151, 167] width 182 height 19
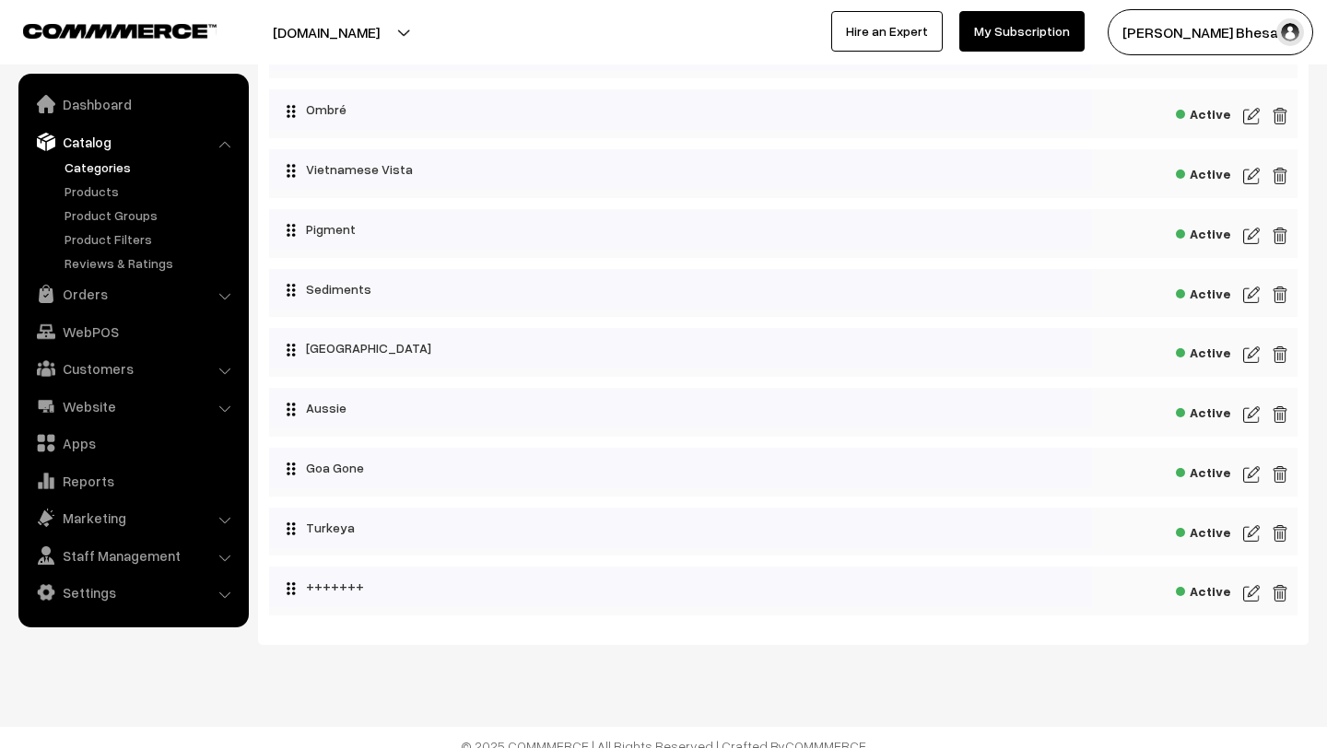
scroll to position [1020, 0]
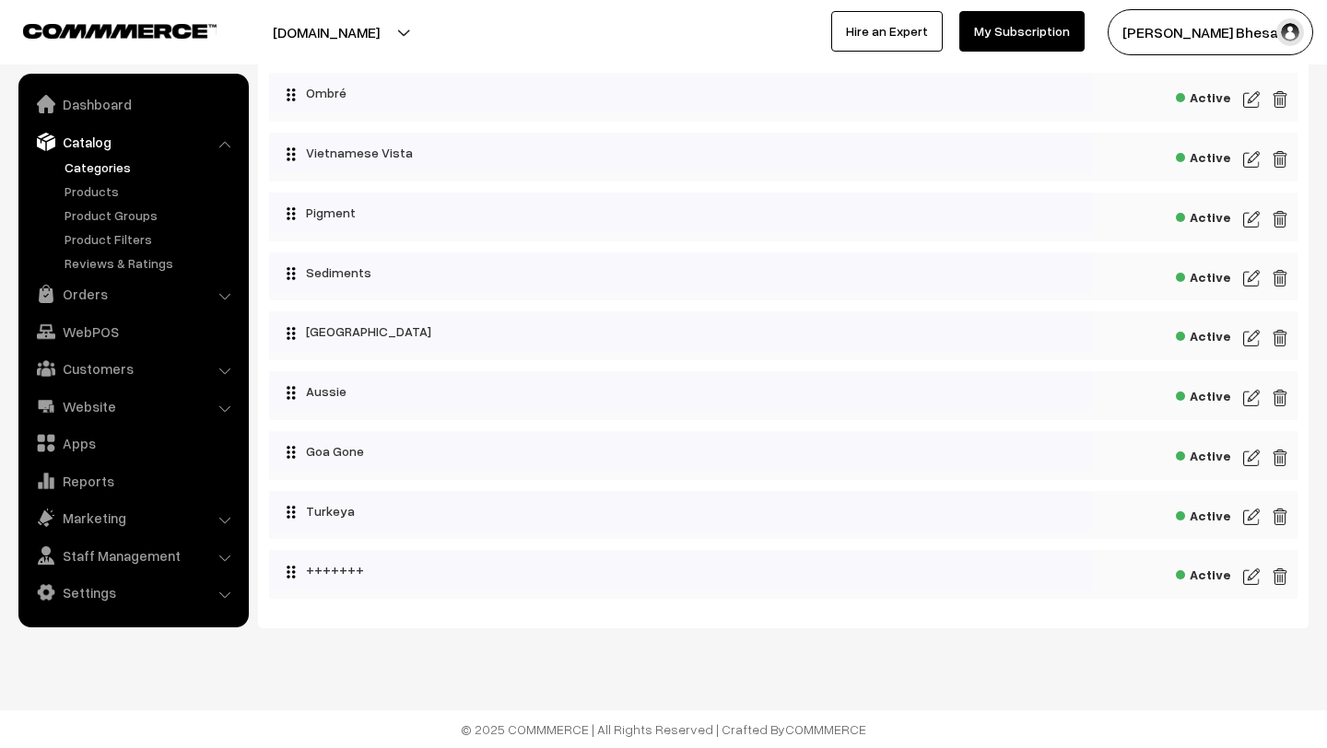
click at [1251, 573] on img at bounding box center [1251, 577] width 17 height 22
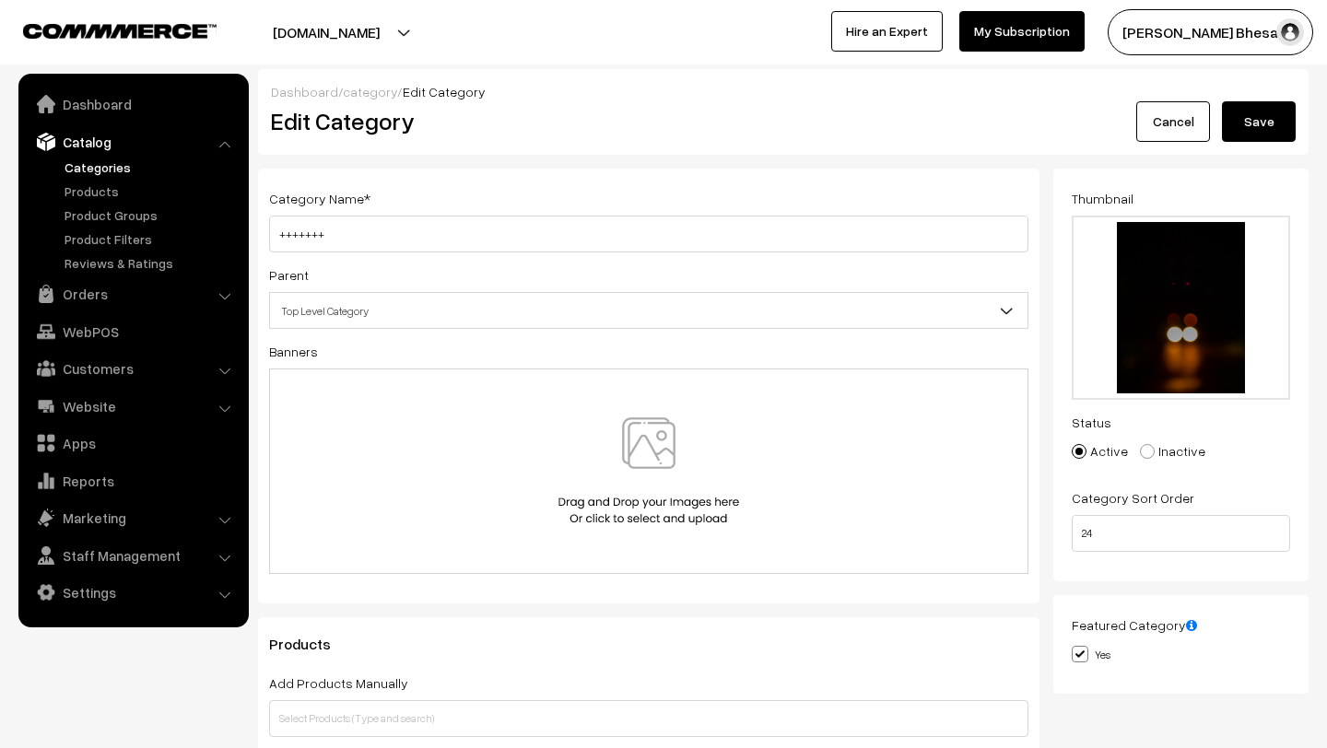
click at [1269, 123] on button "Save" at bounding box center [1259, 121] width 74 height 41
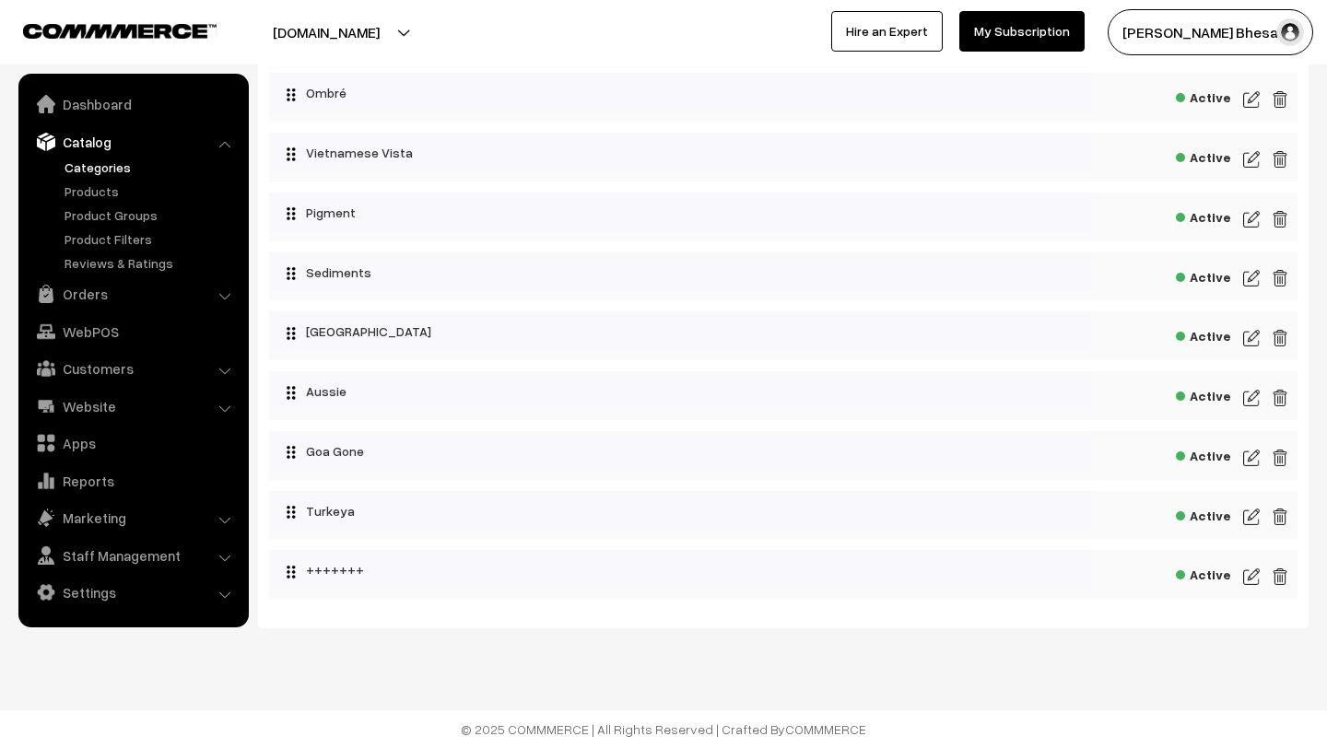
scroll to position [939, 0]
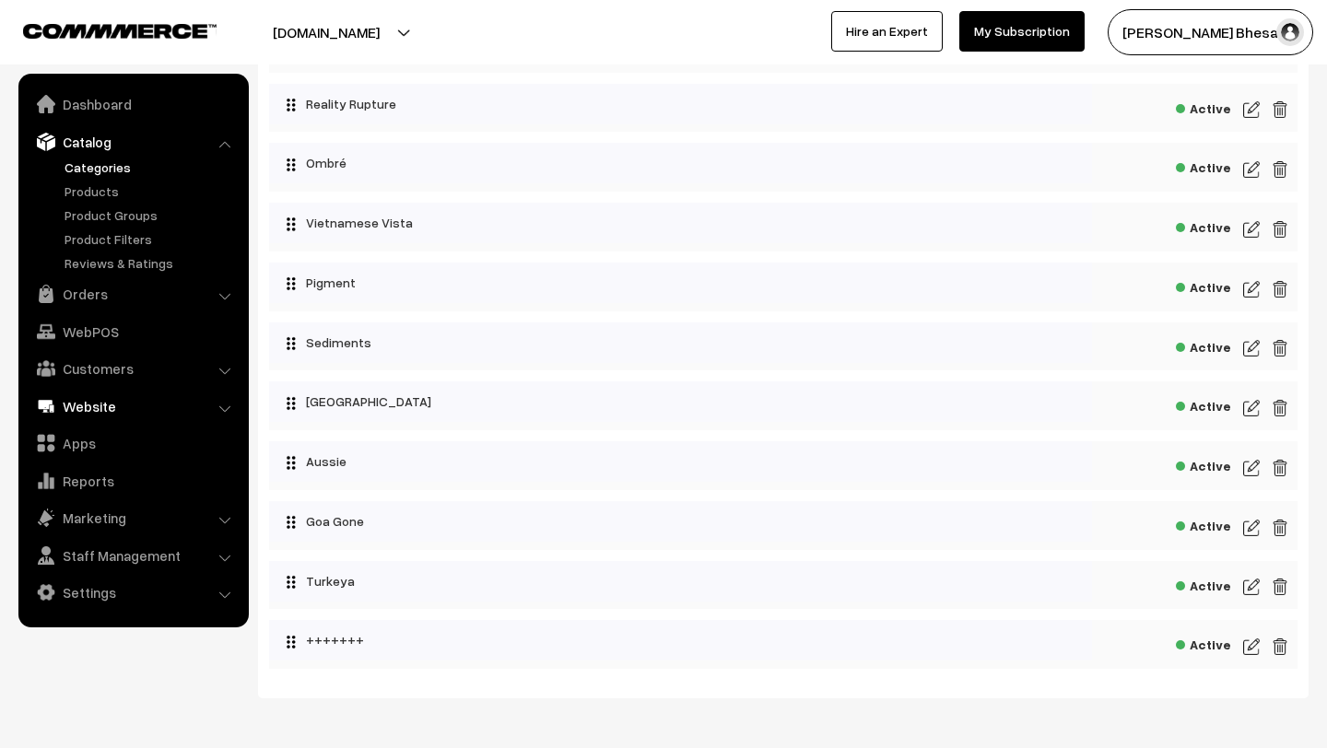
click at [119, 401] on link "Website" at bounding box center [132, 406] width 219 height 33
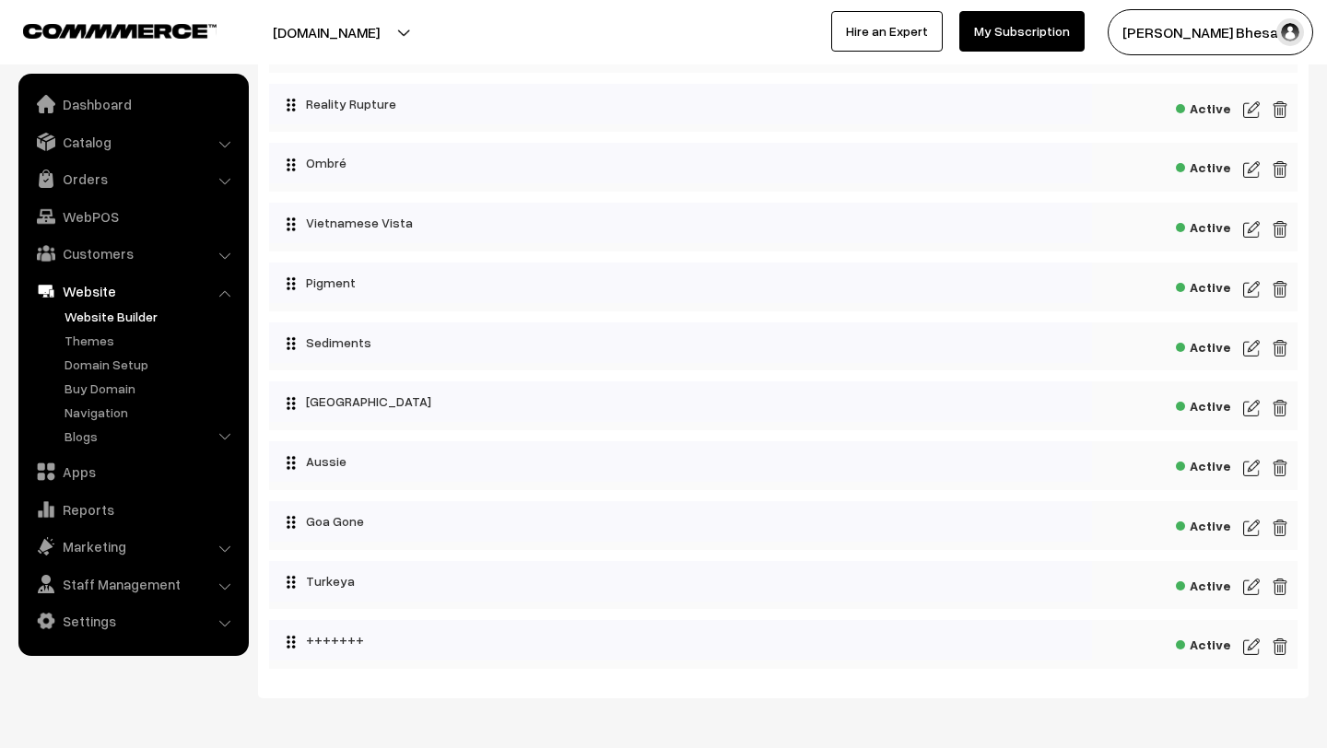
click at [75, 322] on link "Website Builder" at bounding box center [151, 316] width 182 height 19
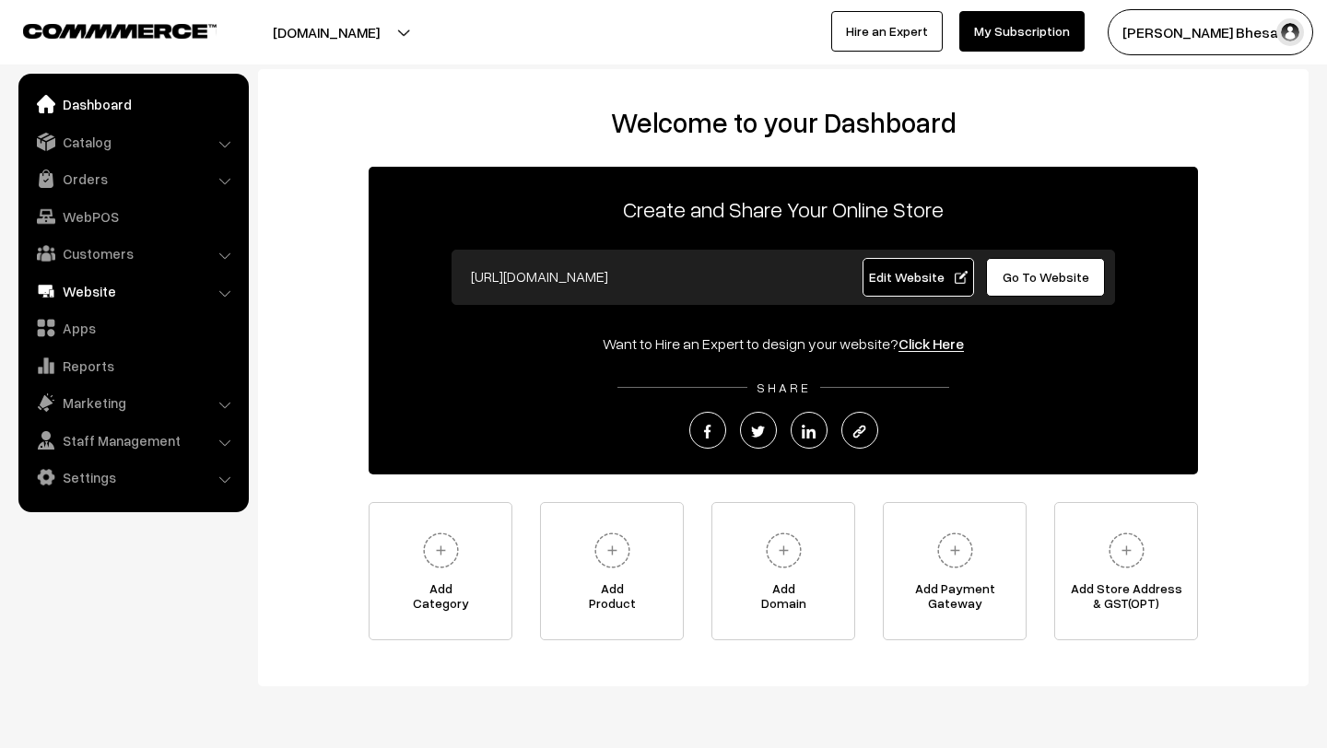
click at [142, 289] on link "Website" at bounding box center [132, 291] width 219 height 33
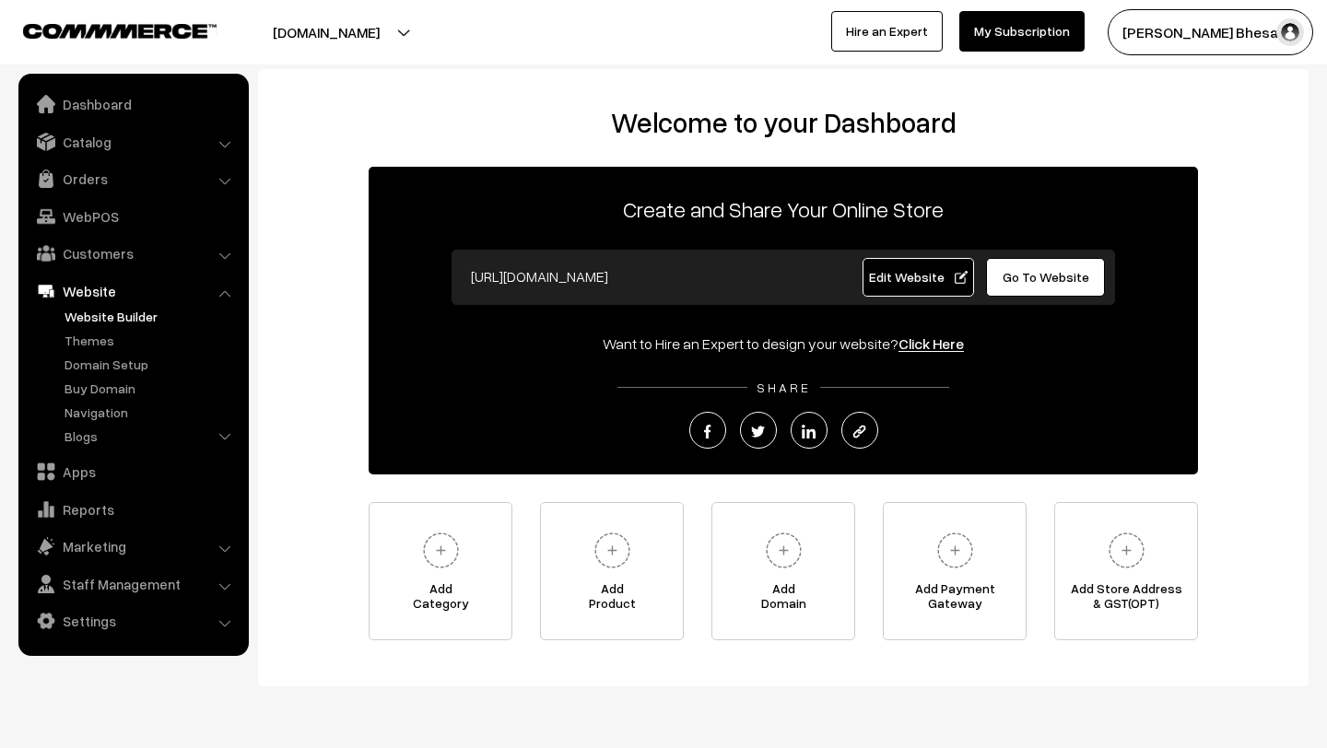
click at [117, 319] on link "Website Builder" at bounding box center [151, 316] width 182 height 19
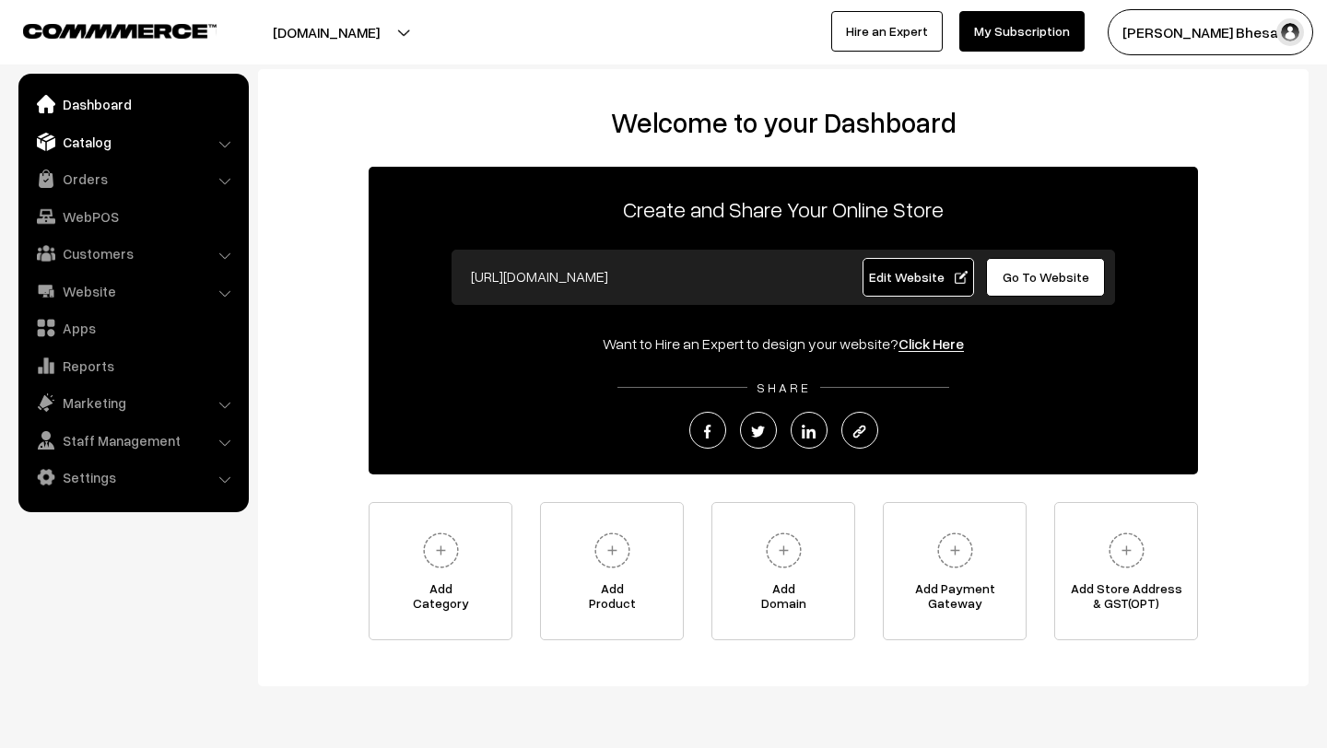
click at [88, 148] on link "Catalog" at bounding box center [132, 141] width 219 height 33
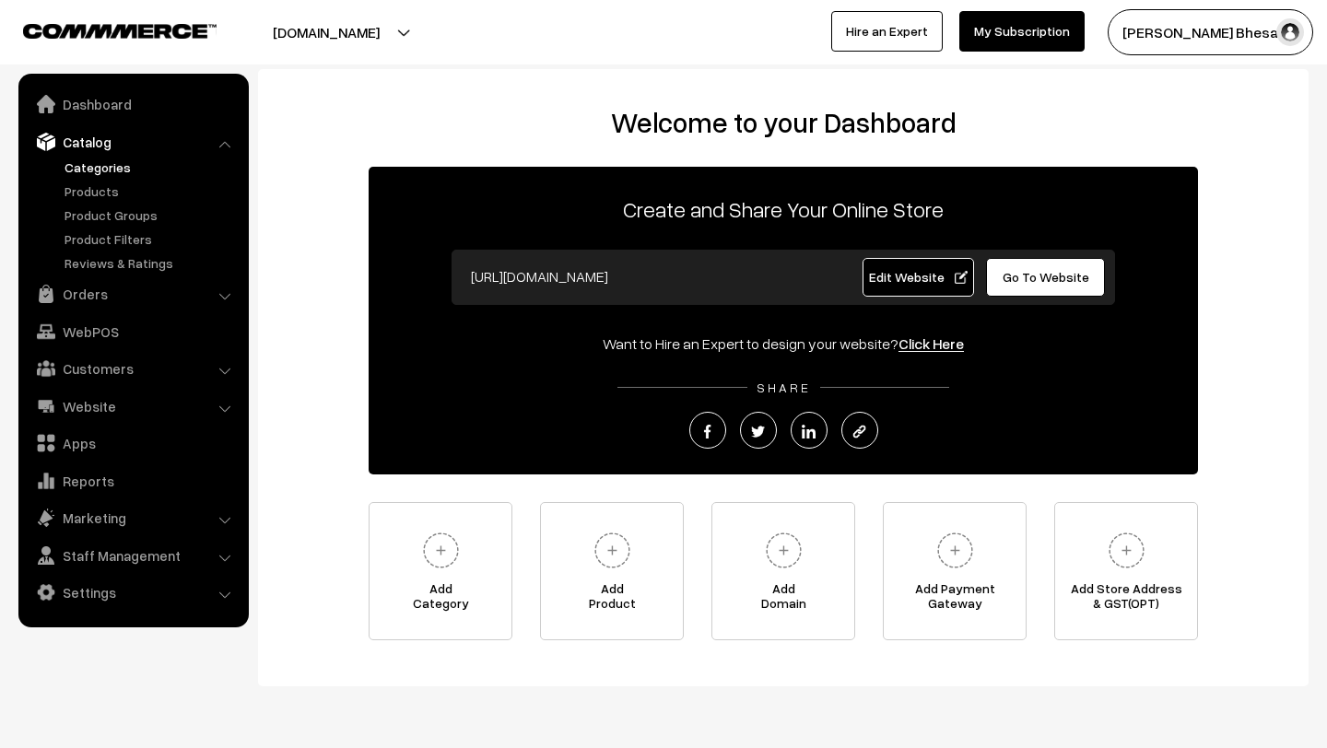
click at [90, 169] on link "Categories" at bounding box center [151, 167] width 182 height 19
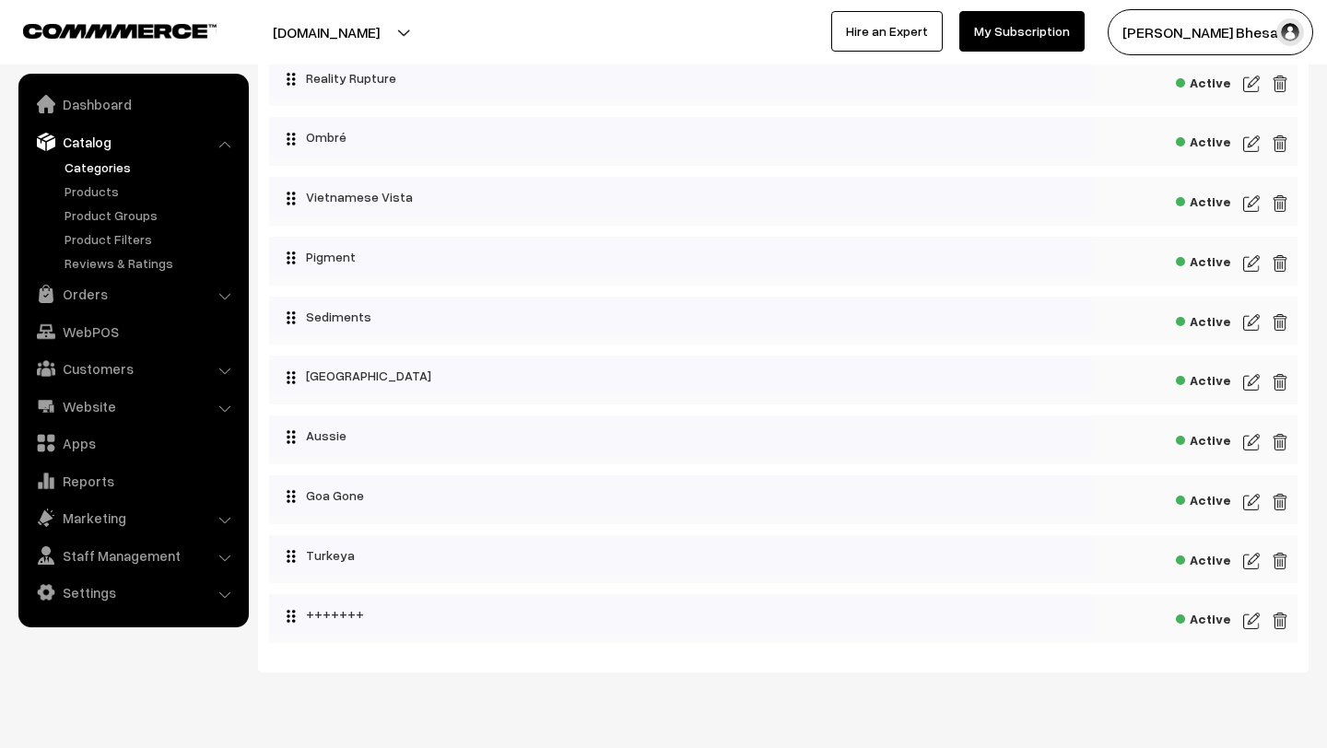
scroll to position [961, 0]
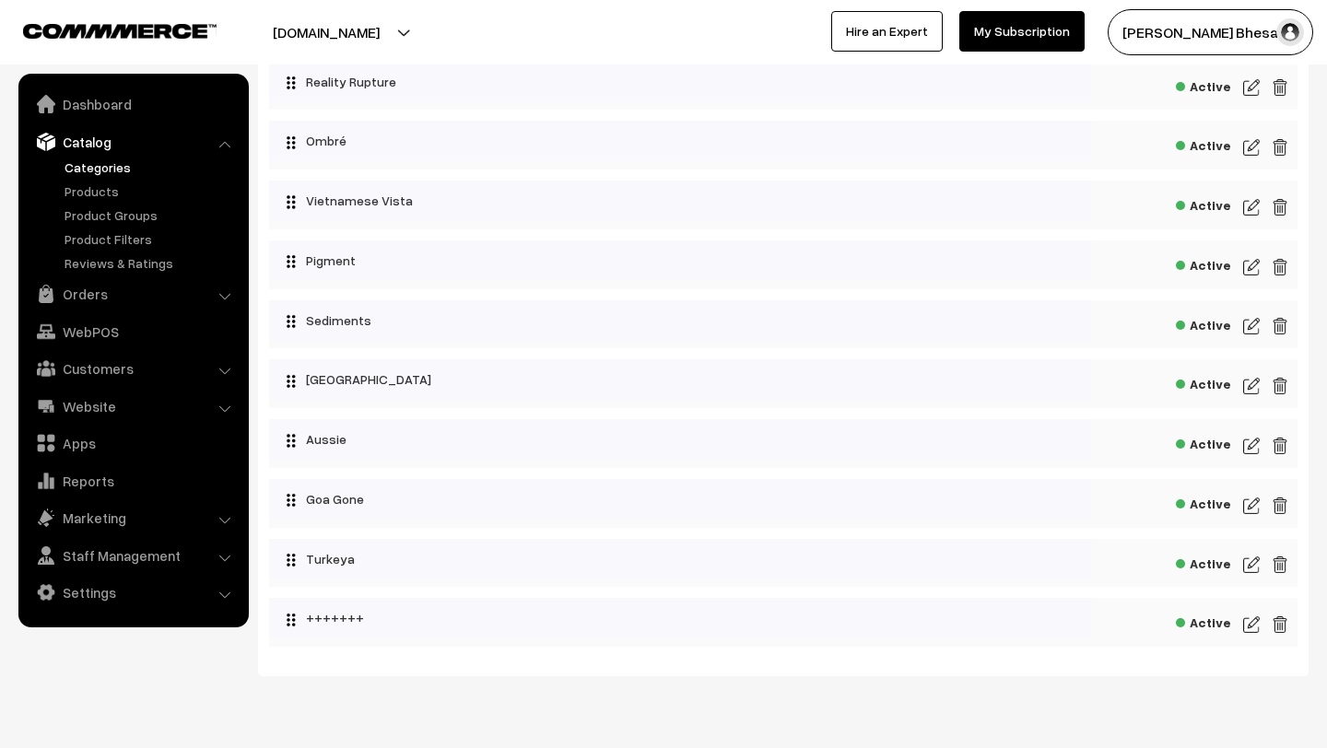
click at [109, 140] on link "Catalog" at bounding box center [132, 141] width 219 height 33
click at [226, 141] on li "Catalog Categories" at bounding box center [133, 199] width 221 height 148
click at [225, 145] on li "Catalog Categories" at bounding box center [133, 199] width 221 height 148
click at [217, 405] on link "Website" at bounding box center [132, 406] width 219 height 33
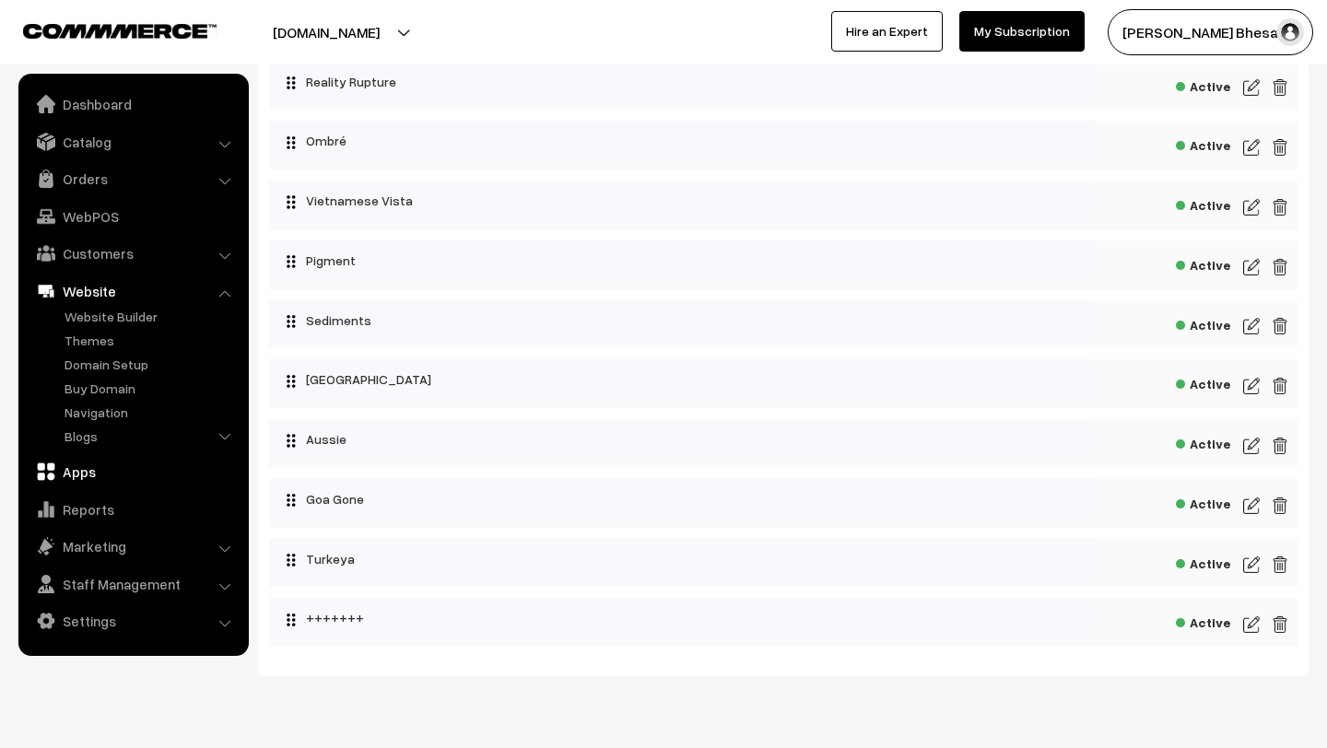
scroll to position [980, 0]
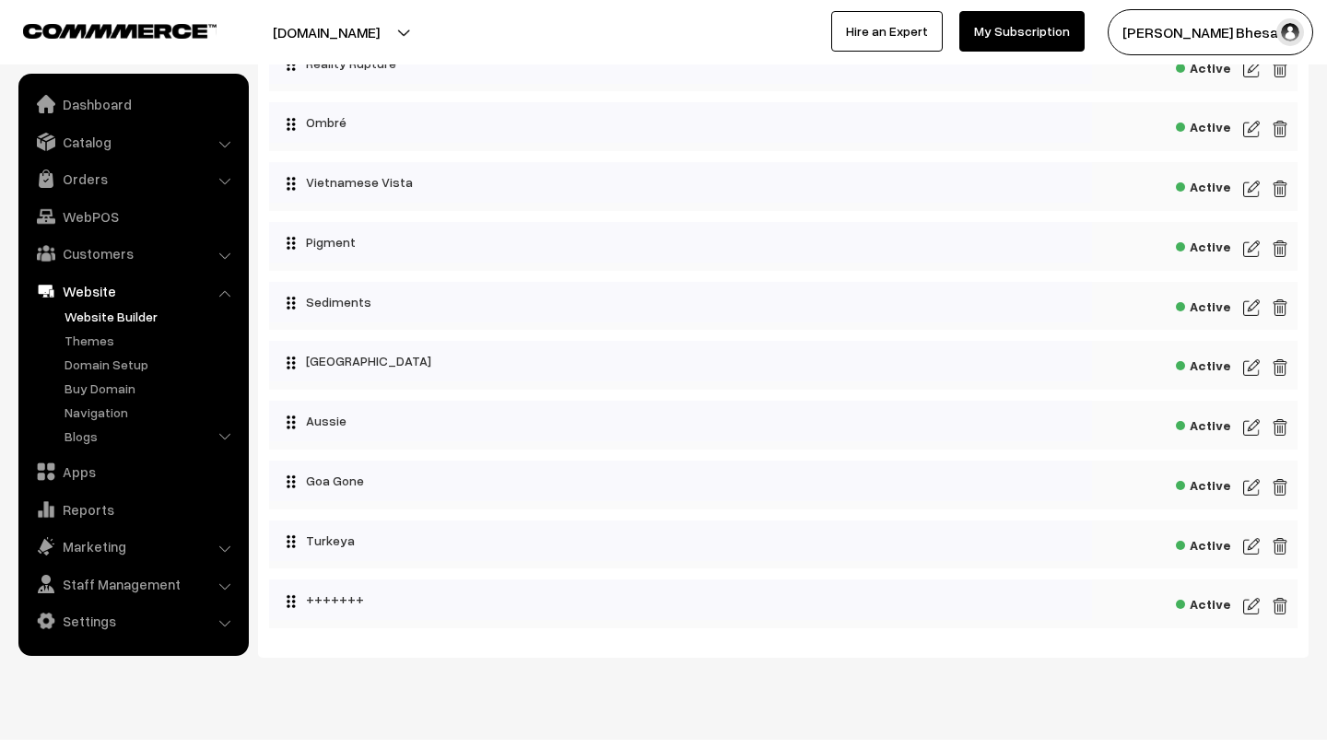
click at [129, 322] on link "Website Builder" at bounding box center [151, 316] width 182 height 19
